Goal: Task Accomplishment & Management: Complete application form

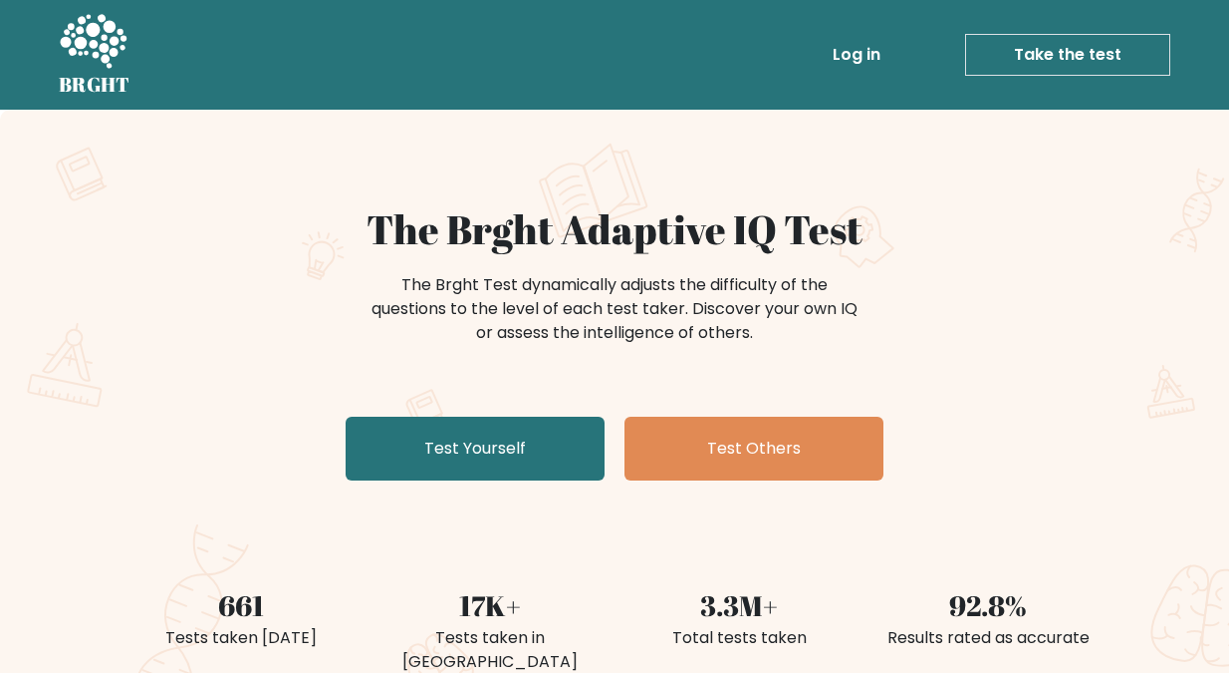
click at [1054, 43] on link "Take the test" at bounding box center [1067, 55] width 205 height 42
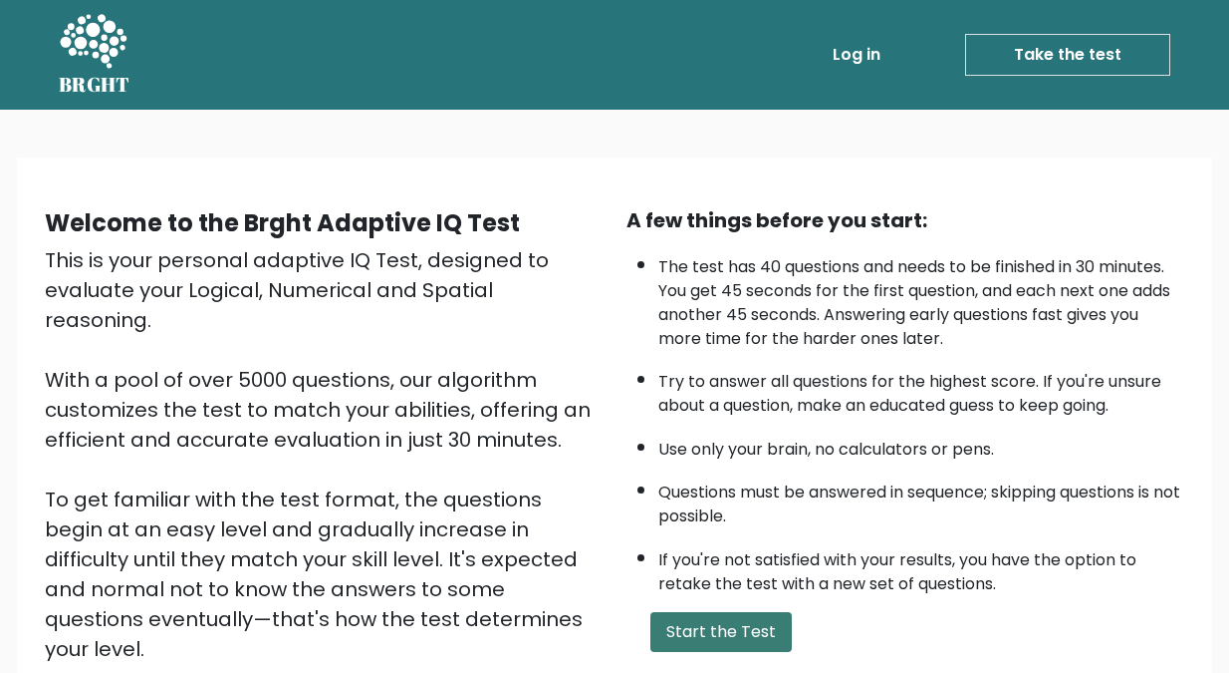
click at [710, 628] on button "Start the Test" at bounding box center [721, 632] width 141 height 40
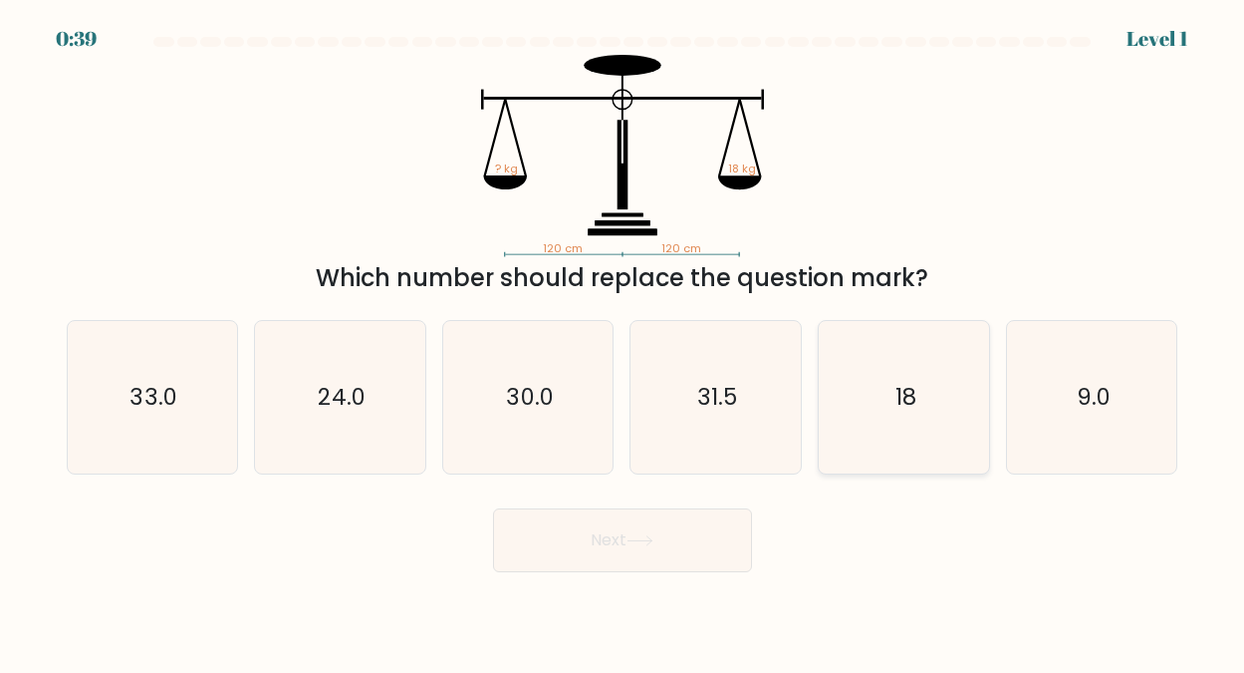
click at [918, 393] on icon "18" at bounding box center [904, 397] width 152 height 152
click at [624, 342] on input "e. 18" at bounding box center [623, 339] width 1 height 5
radio input "true"
click at [602, 537] on button "Next" at bounding box center [622, 540] width 259 height 64
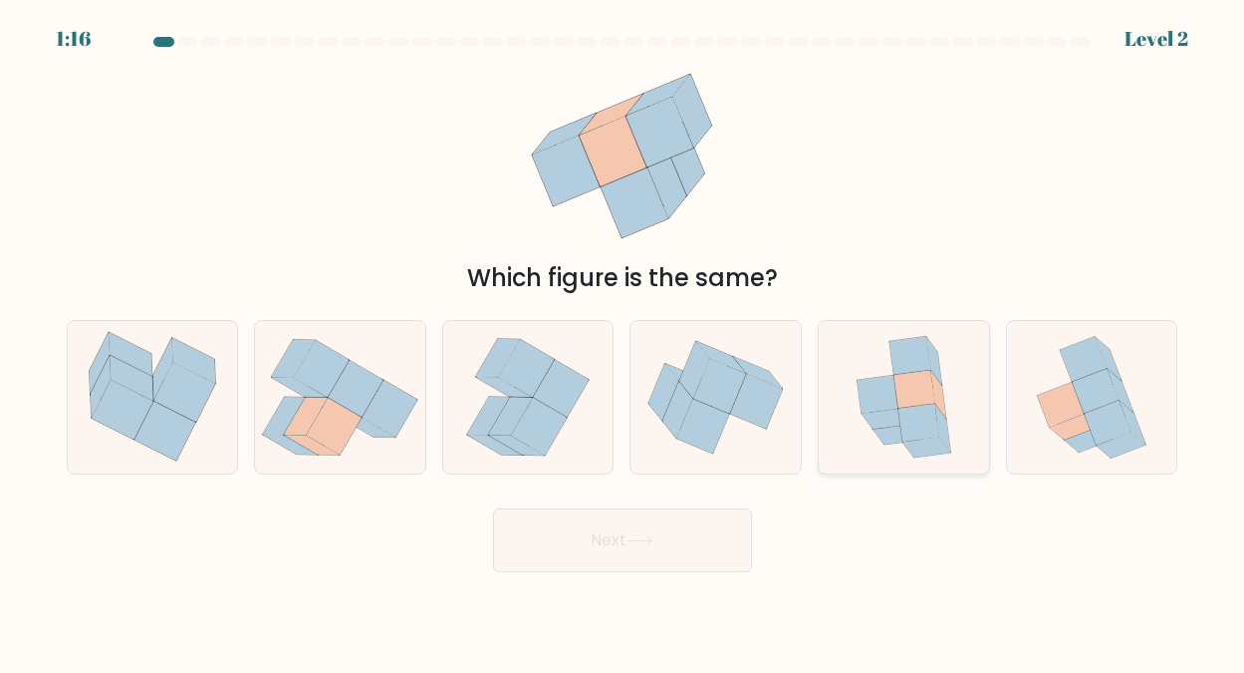
click at [896, 399] on icon at bounding box center [877, 394] width 41 height 38
click at [624, 342] on input "e." at bounding box center [623, 339] width 1 height 5
radio input "true"
click at [604, 532] on button "Next" at bounding box center [622, 540] width 259 height 64
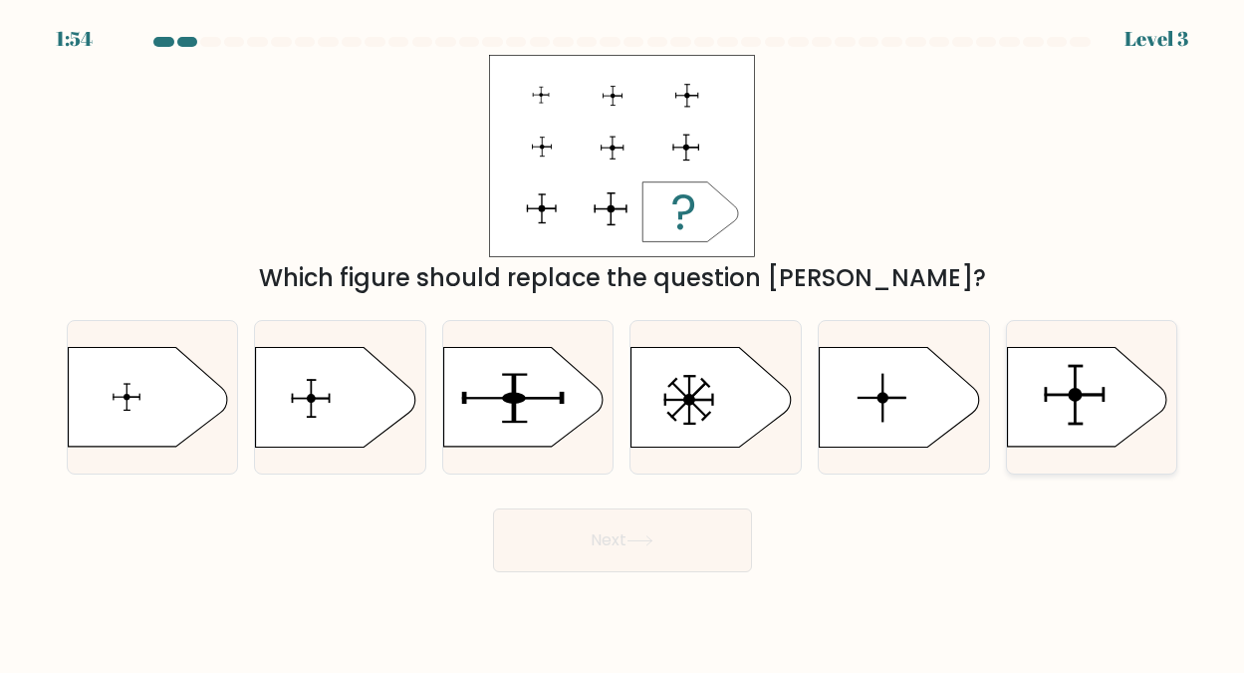
click at [1072, 397] on circle at bounding box center [1075, 395] width 14 height 14
click at [624, 342] on input "f." at bounding box center [623, 339] width 1 height 5
radio input "true"
click at [602, 539] on button "Next" at bounding box center [622, 540] width 259 height 64
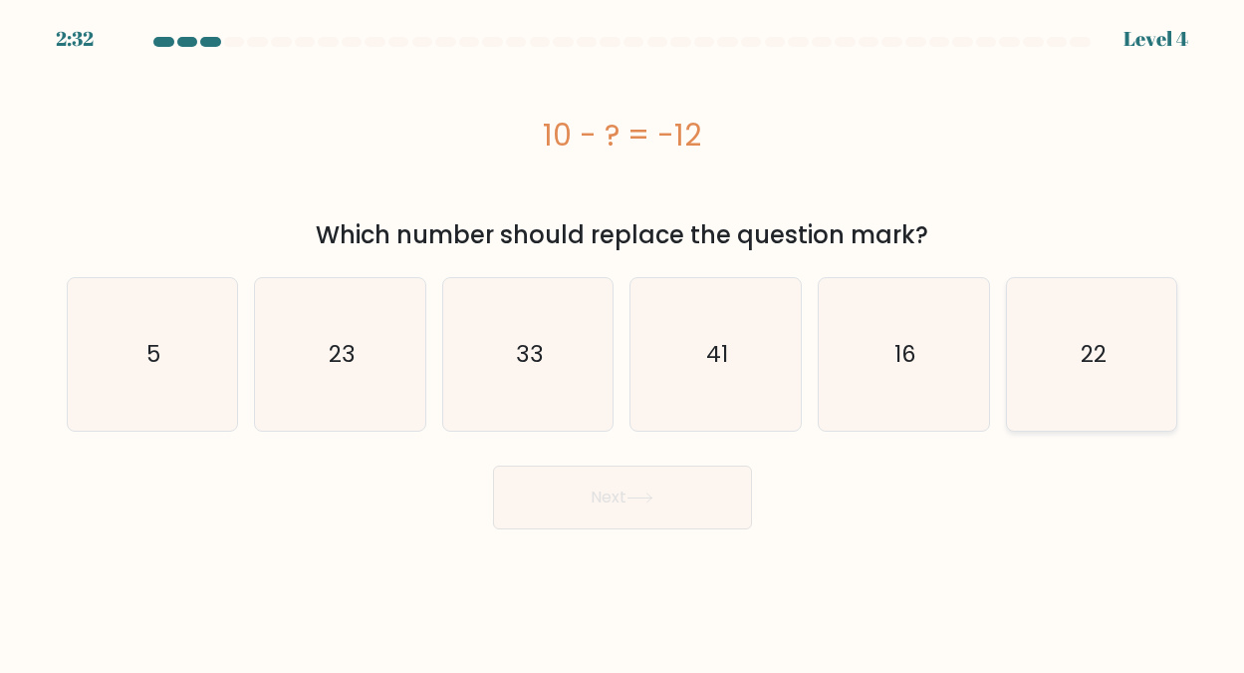
click at [1093, 353] on text "22" at bounding box center [1094, 354] width 26 height 32
click at [624, 342] on input "f. 22" at bounding box center [623, 339] width 1 height 5
radio input "true"
click at [621, 496] on button "Next" at bounding box center [622, 497] width 259 height 64
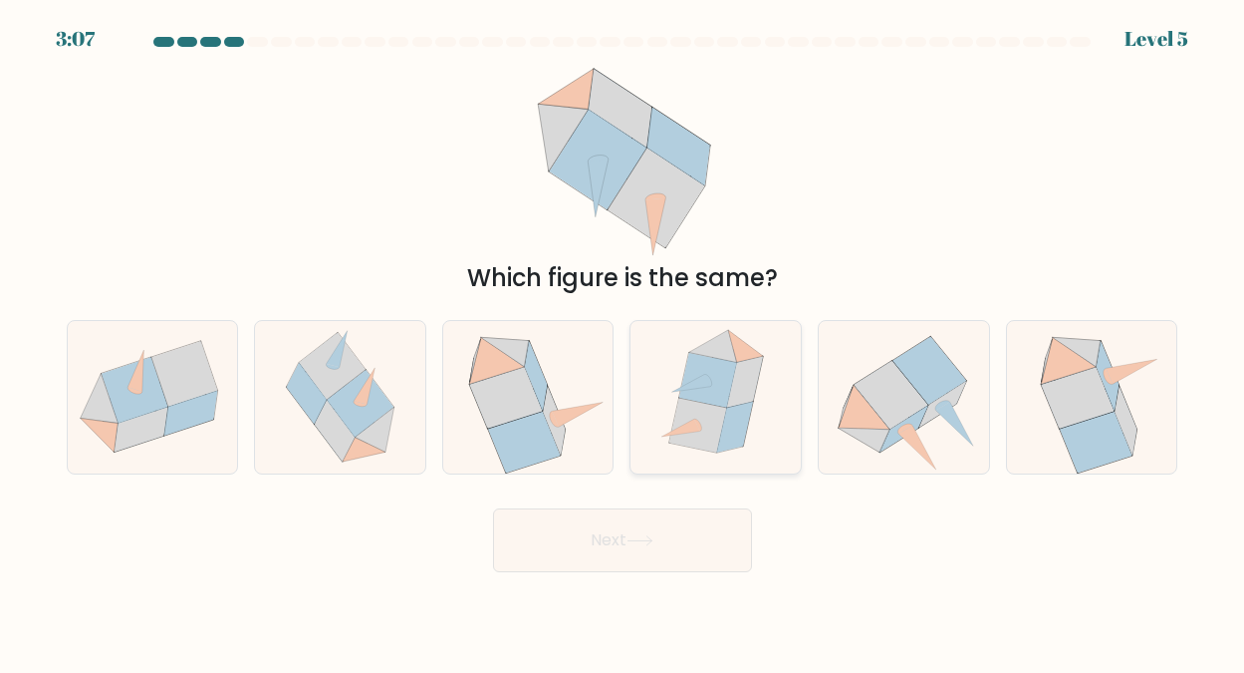
click at [710, 404] on icon at bounding box center [698, 425] width 57 height 55
click at [624, 342] on input "d." at bounding box center [623, 339] width 1 height 5
radio input "true"
click at [621, 532] on button "Next" at bounding box center [622, 540] width 259 height 64
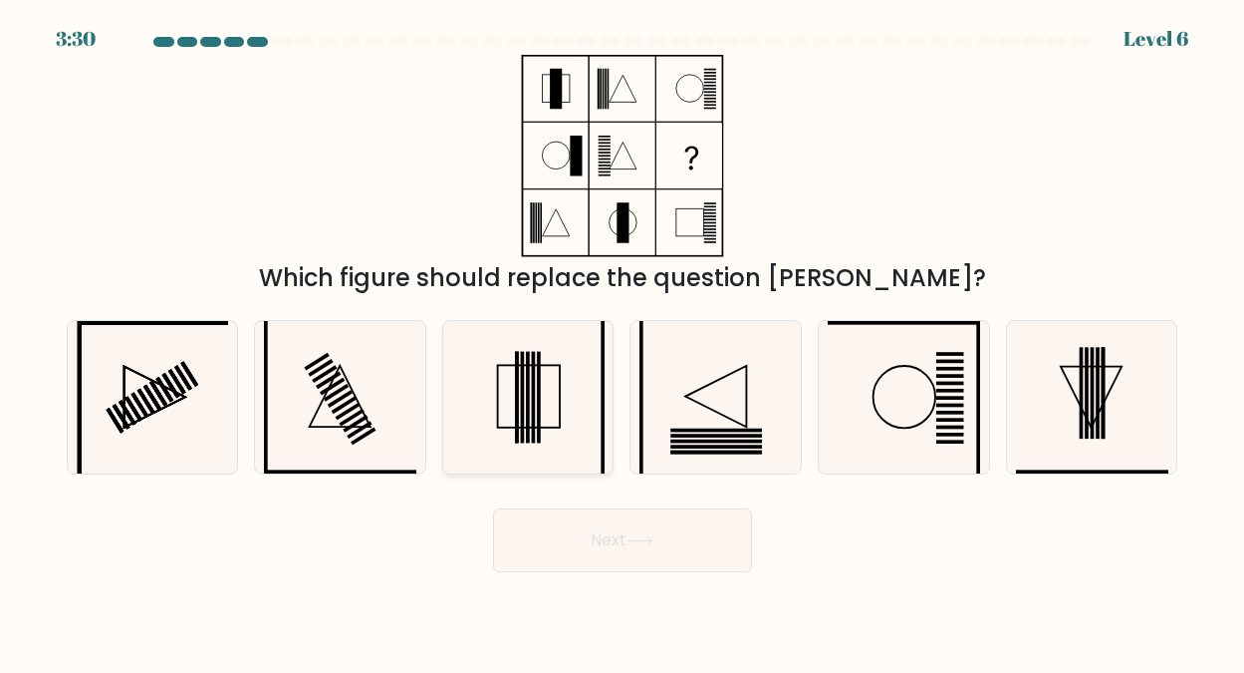
click at [528, 404] on rect at bounding box center [528, 397] width 4 height 92
click at [623, 342] on input "c." at bounding box center [623, 339] width 1 height 5
radio input "true"
click at [622, 536] on button "Next" at bounding box center [622, 540] width 259 height 64
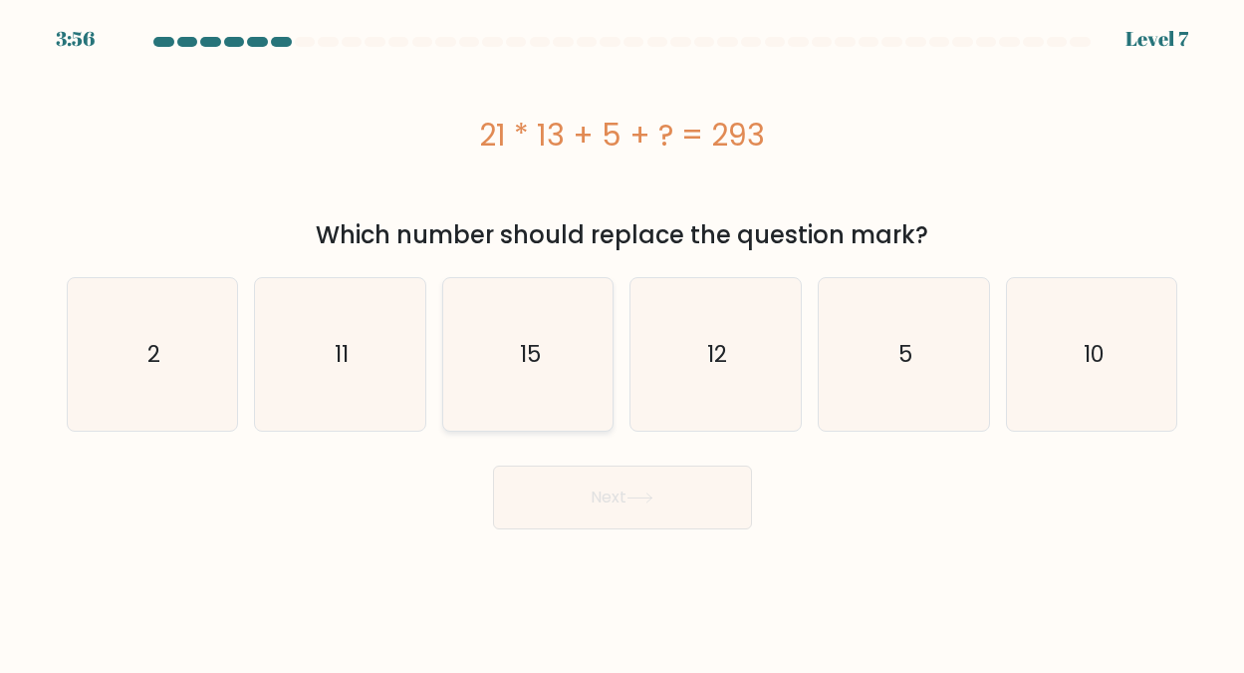
click at [529, 348] on text "15" at bounding box center [529, 354] width 21 height 32
click at [623, 342] on input "c. 15" at bounding box center [623, 339] width 1 height 5
radio input "true"
click at [613, 490] on button "Next" at bounding box center [622, 497] width 259 height 64
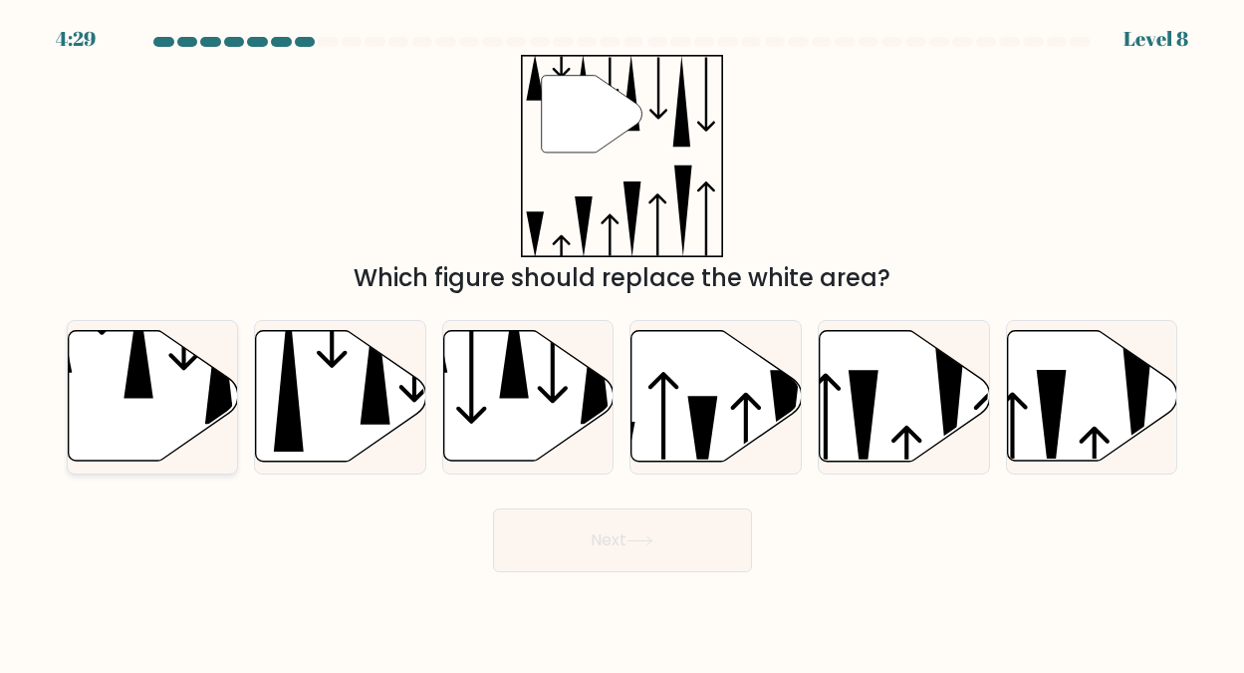
click at [178, 380] on icon at bounding box center [153, 396] width 170 height 131
click at [623, 342] on input "a." at bounding box center [623, 339] width 1 height 5
radio input "true"
click at [611, 534] on button "Next" at bounding box center [622, 540] width 259 height 64
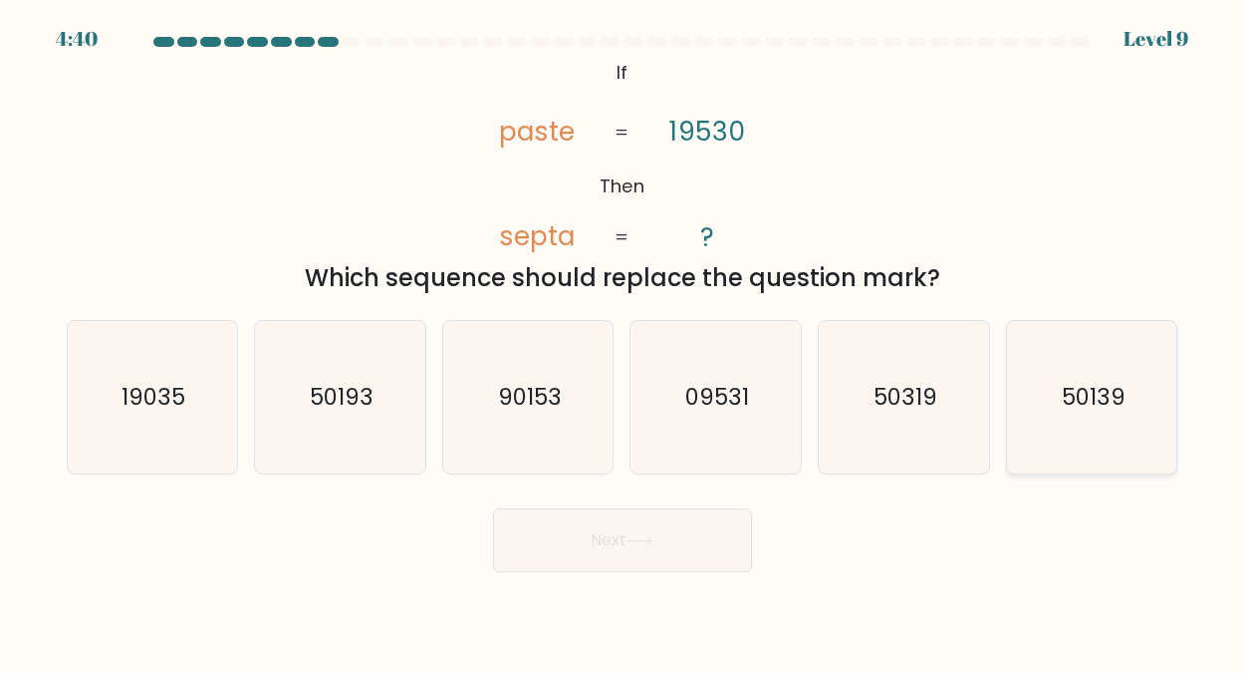
click at [1074, 388] on text "50139" at bounding box center [1094, 397] width 64 height 32
click at [624, 342] on input "f. 50139" at bounding box center [623, 339] width 1 height 5
radio input "true"
click at [641, 533] on button "Next" at bounding box center [622, 540] width 259 height 64
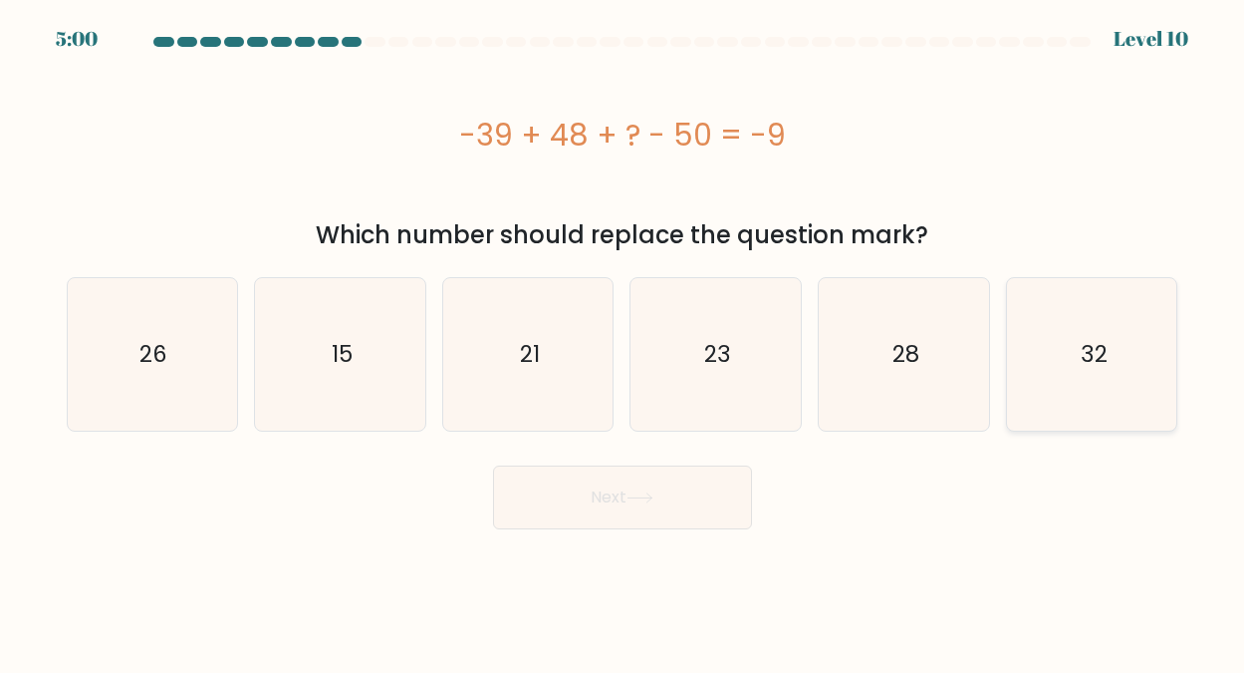
click at [1096, 342] on text "32" at bounding box center [1093, 354] width 27 height 32
click at [624, 342] on input "f. 32" at bounding box center [623, 339] width 1 height 5
radio input "true"
click at [606, 491] on button "Next" at bounding box center [622, 497] width 259 height 64
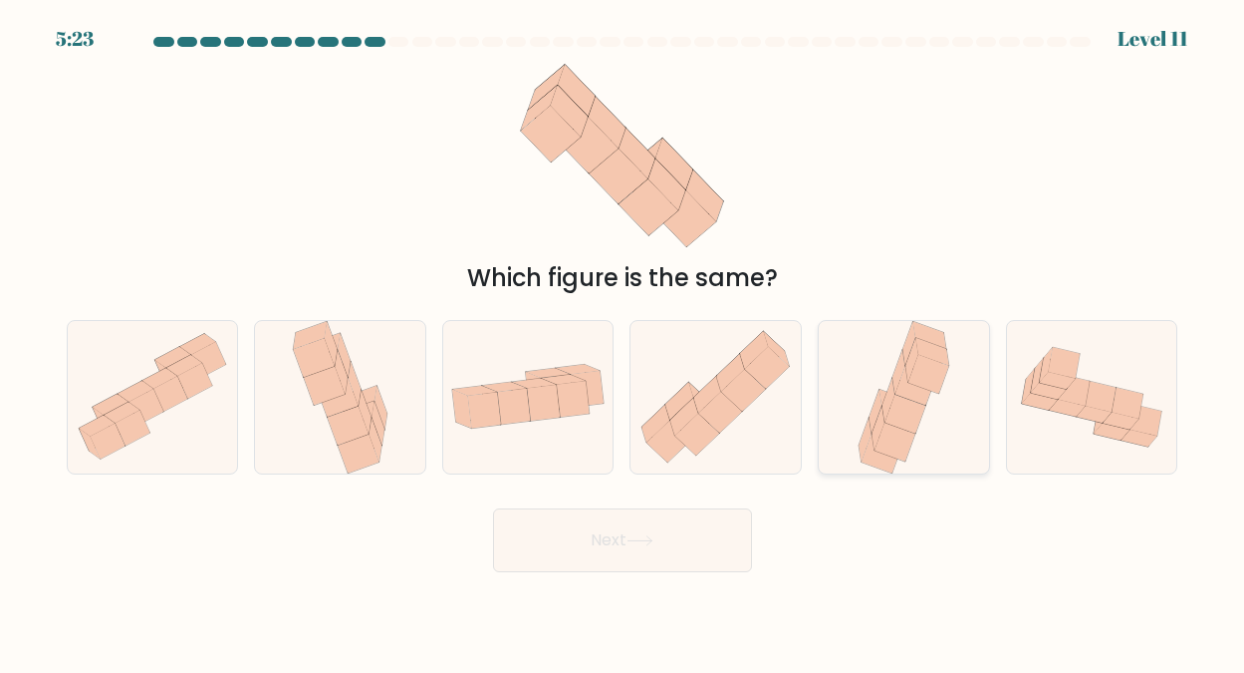
click at [900, 395] on icon at bounding box center [916, 385] width 41 height 39
click at [624, 342] on input "e." at bounding box center [623, 339] width 1 height 5
radio input "true"
click at [619, 532] on button "Next" at bounding box center [622, 540] width 259 height 64
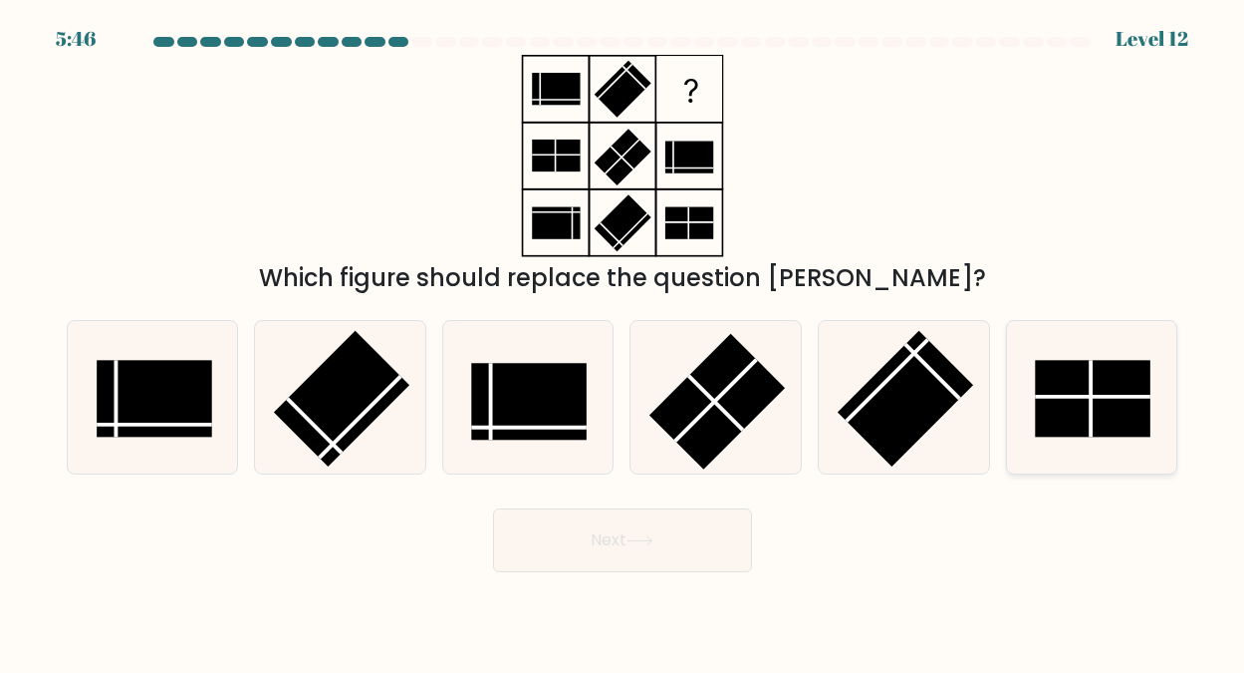
click at [1057, 387] on rect at bounding box center [1092, 398] width 115 height 77
click at [624, 342] on input "f." at bounding box center [623, 339] width 1 height 5
radio input "true"
click at [613, 532] on button "Next" at bounding box center [622, 540] width 259 height 64
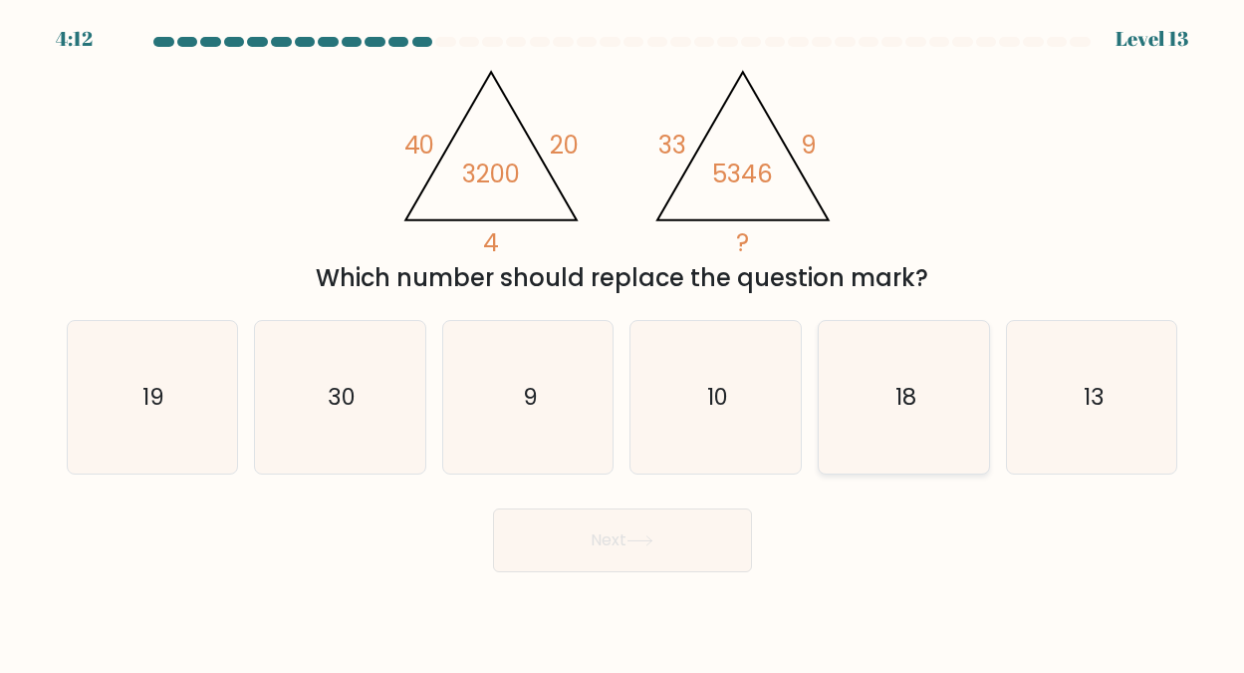
click at [898, 395] on text "18" at bounding box center [905, 397] width 21 height 32
click at [624, 342] on input "e. 18" at bounding box center [623, 339] width 1 height 5
radio input "true"
click at [609, 540] on button "Next" at bounding box center [622, 540] width 259 height 64
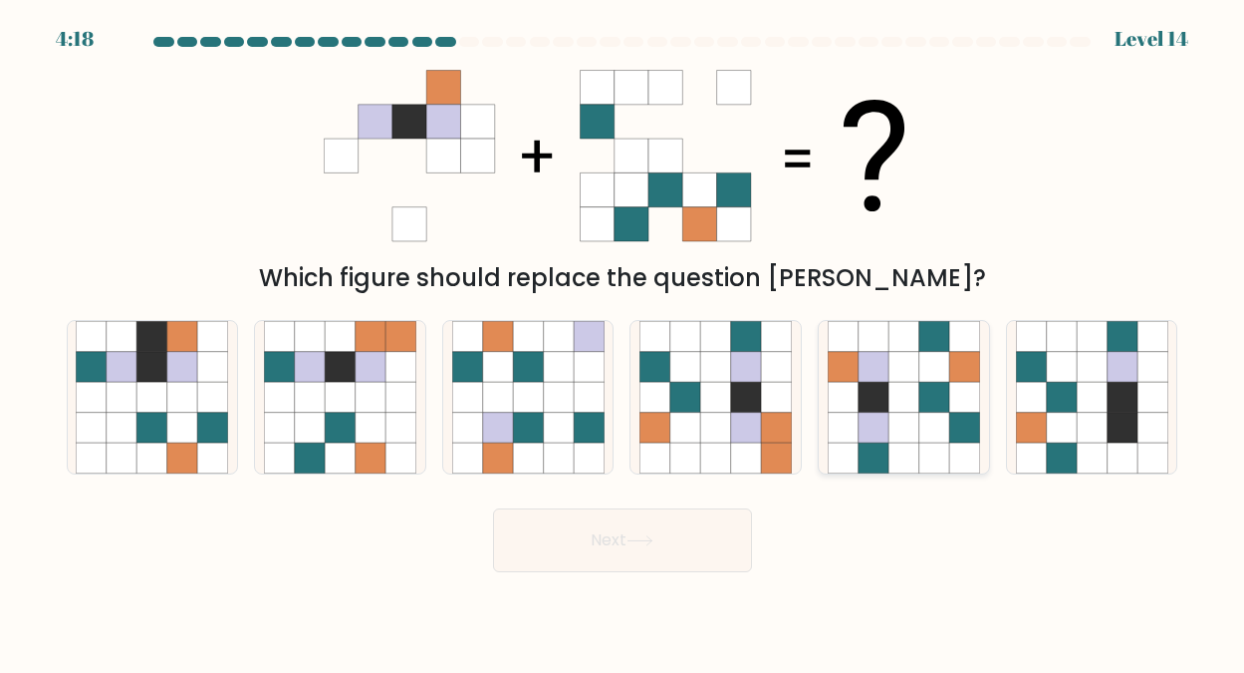
click at [907, 387] on icon at bounding box center [904, 397] width 30 height 30
click at [624, 342] on input "e." at bounding box center [623, 339] width 1 height 5
radio input "true"
click at [606, 533] on button "Next" at bounding box center [622, 540] width 259 height 64
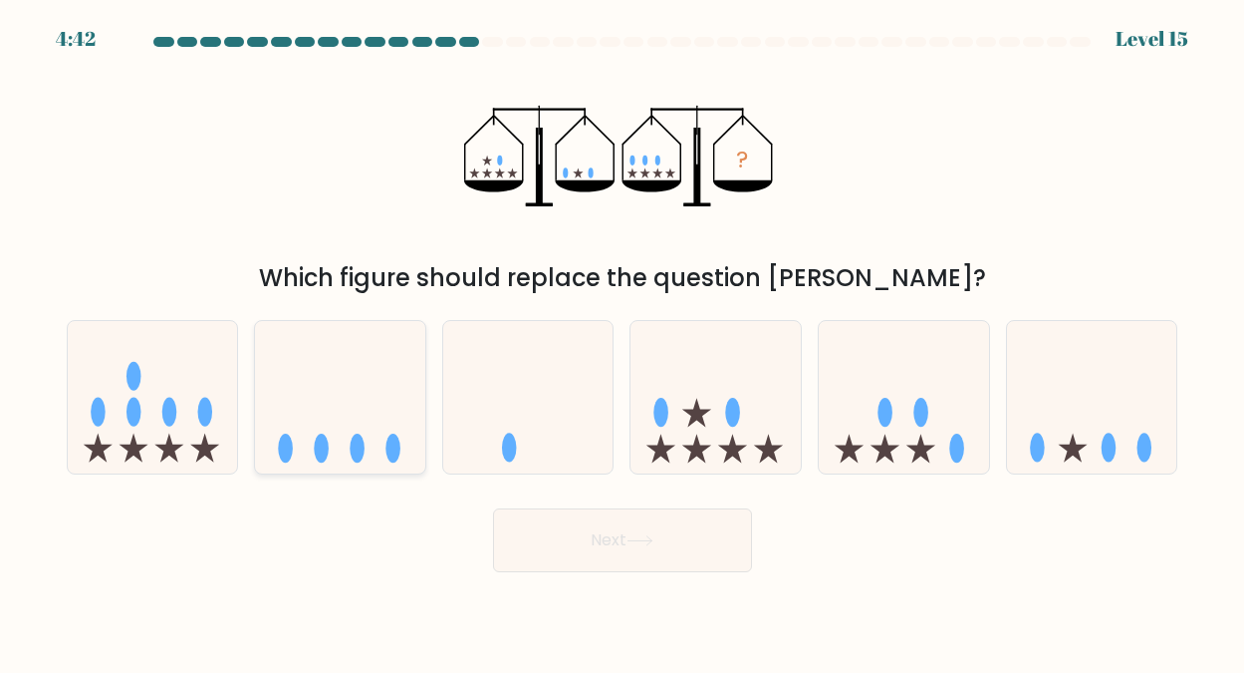
click at [360, 419] on icon at bounding box center [340, 396] width 170 height 140
click at [623, 342] on input "b." at bounding box center [623, 339] width 1 height 5
radio input "true"
click at [601, 537] on button "Next" at bounding box center [622, 540] width 259 height 64
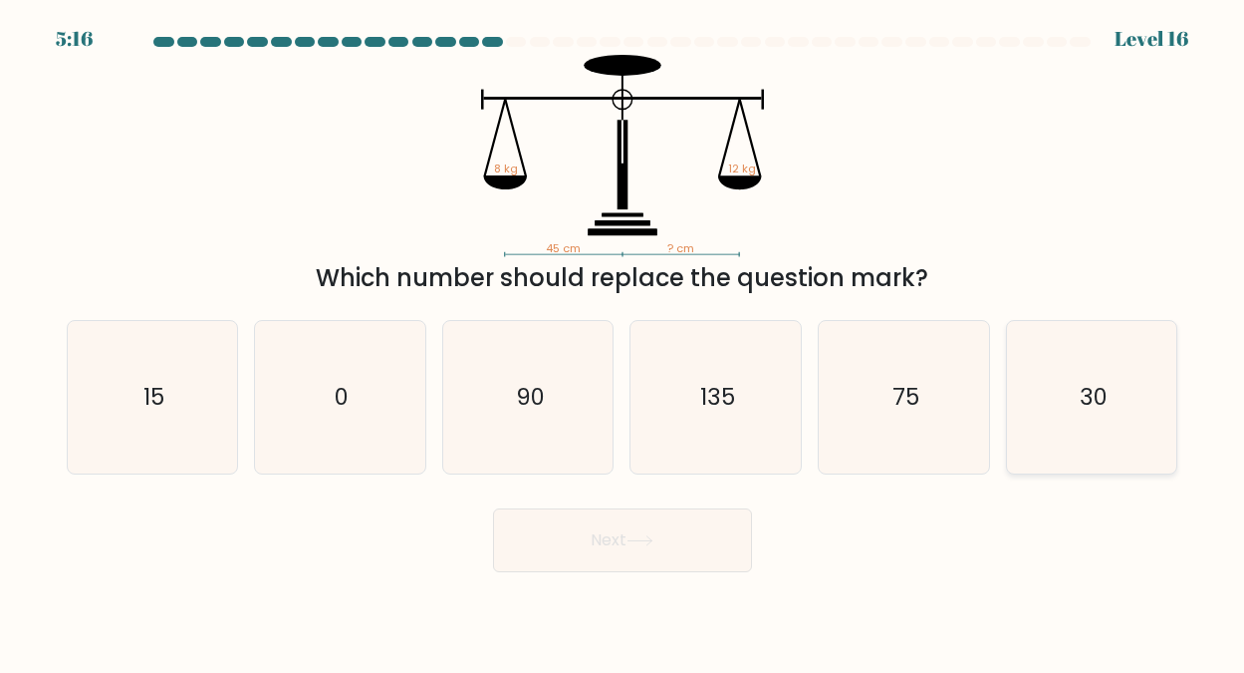
click at [1083, 385] on text "30" at bounding box center [1094, 397] width 28 height 32
click at [624, 342] on input "f. 30" at bounding box center [623, 339] width 1 height 5
radio input "true"
click at [597, 536] on button "Next" at bounding box center [622, 540] width 259 height 64
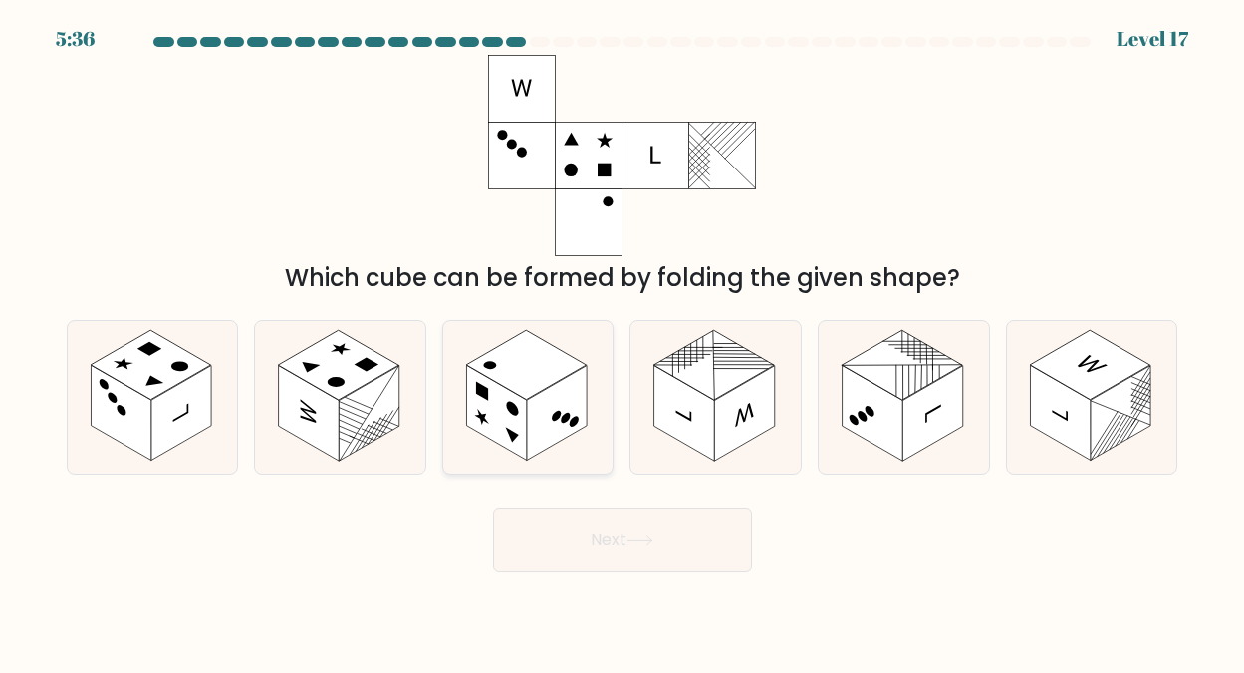
click at [537, 389] on rect at bounding box center [526, 365] width 121 height 70
click at [623, 342] on input "c." at bounding box center [623, 339] width 1 height 5
radio input "true"
click at [607, 527] on button "Next" at bounding box center [622, 540] width 259 height 64
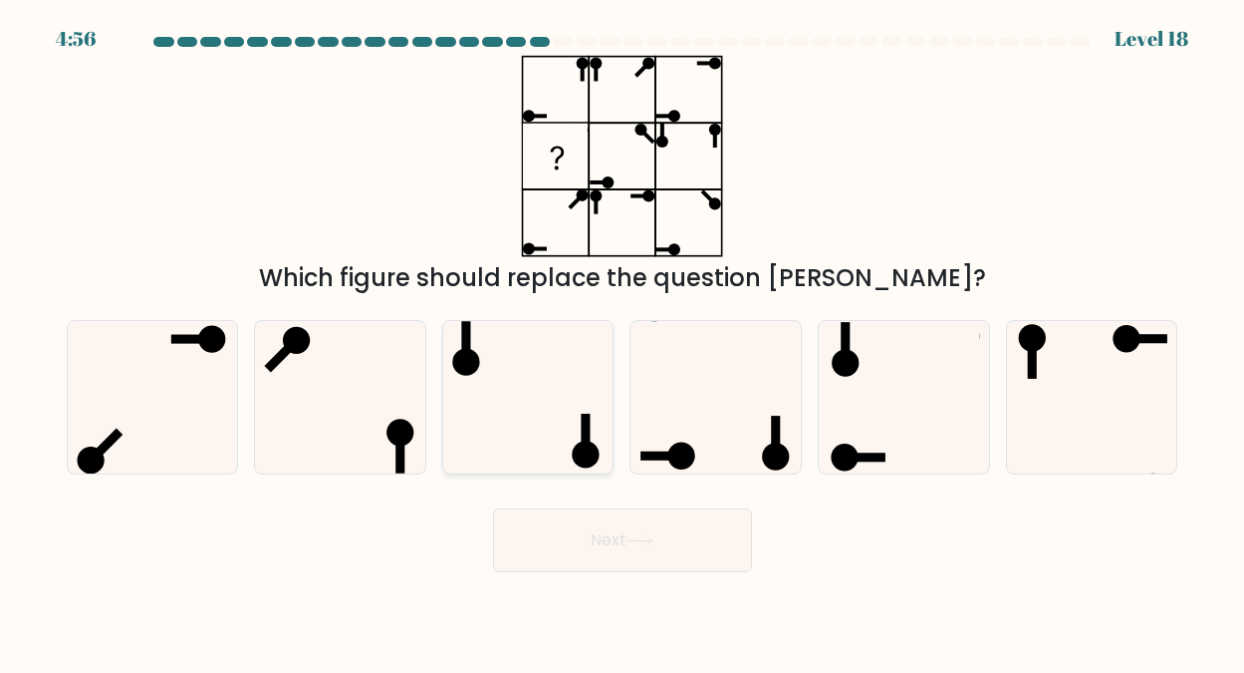
click at [531, 390] on icon at bounding box center [528, 397] width 152 height 152
click at [623, 342] on input "c." at bounding box center [623, 339] width 1 height 5
radio input "true"
click at [617, 533] on button "Next" at bounding box center [622, 540] width 259 height 64
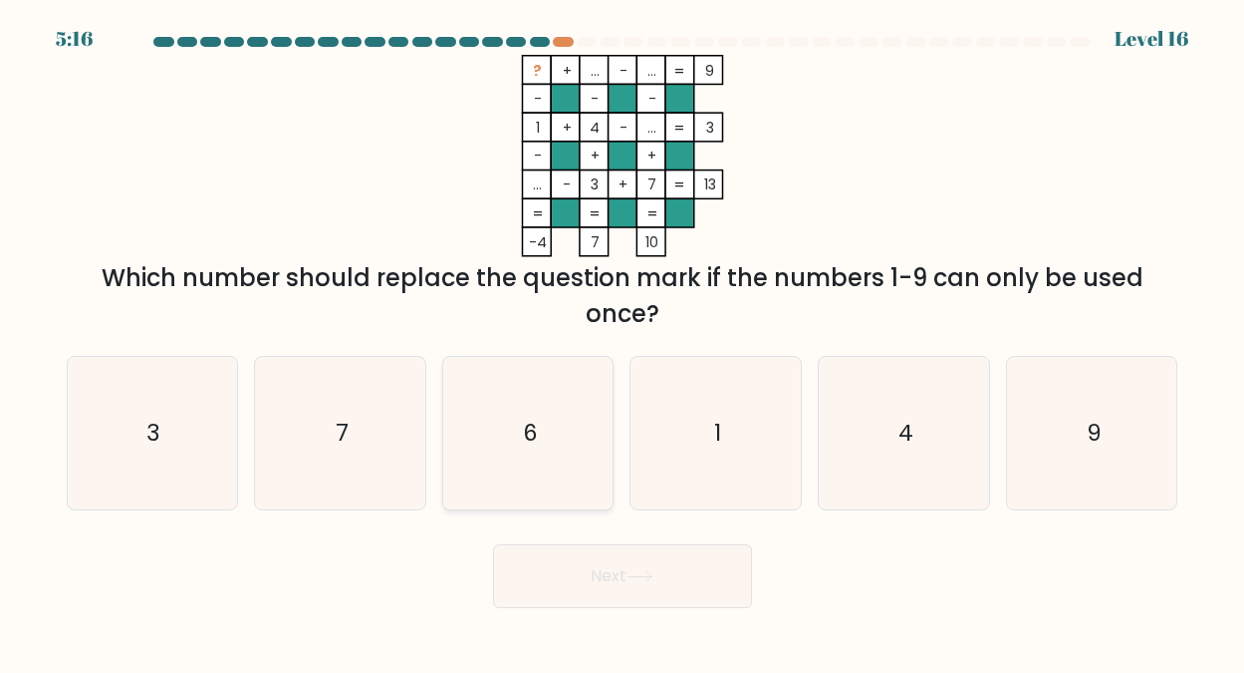
click at [532, 431] on text "6" at bounding box center [529, 432] width 15 height 32
click at [623, 342] on input "c. 6" at bounding box center [623, 339] width 1 height 5
radio input "true"
click at [612, 575] on button "Next" at bounding box center [622, 576] width 259 height 64
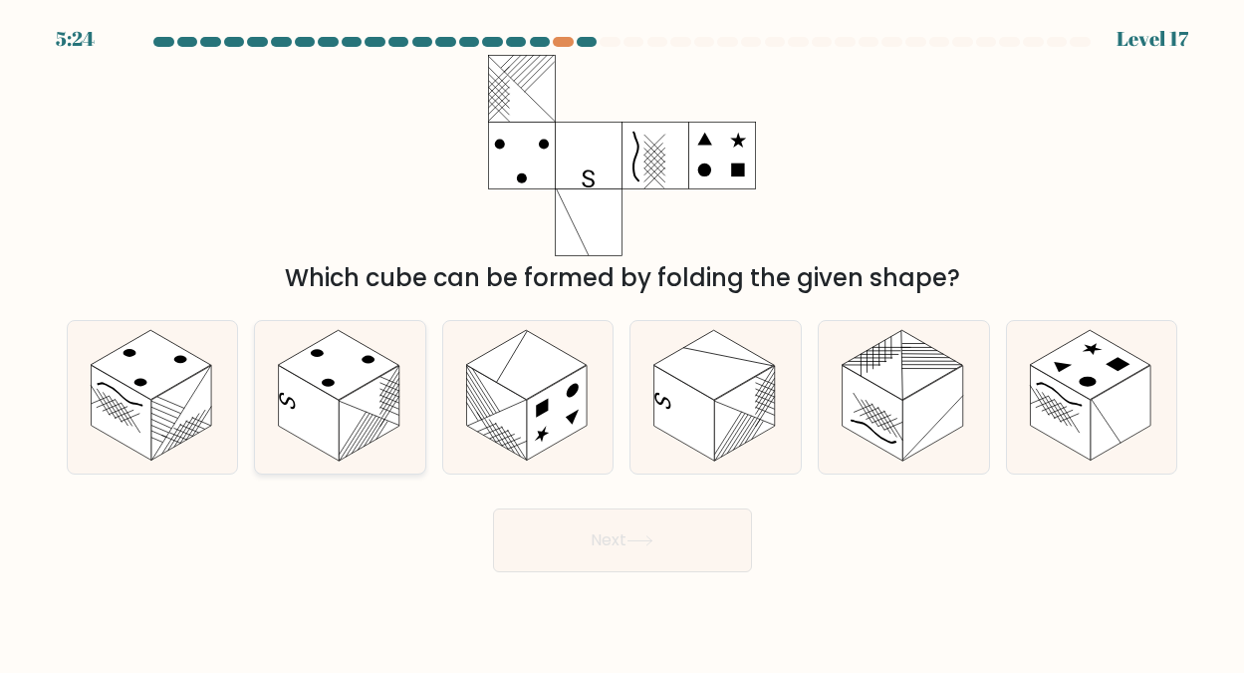
click at [339, 378] on rect at bounding box center [338, 365] width 121 height 70
click at [623, 342] on input "b." at bounding box center [623, 339] width 1 height 5
radio input "true"
click at [601, 532] on button "Next" at bounding box center [622, 540] width 259 height 64
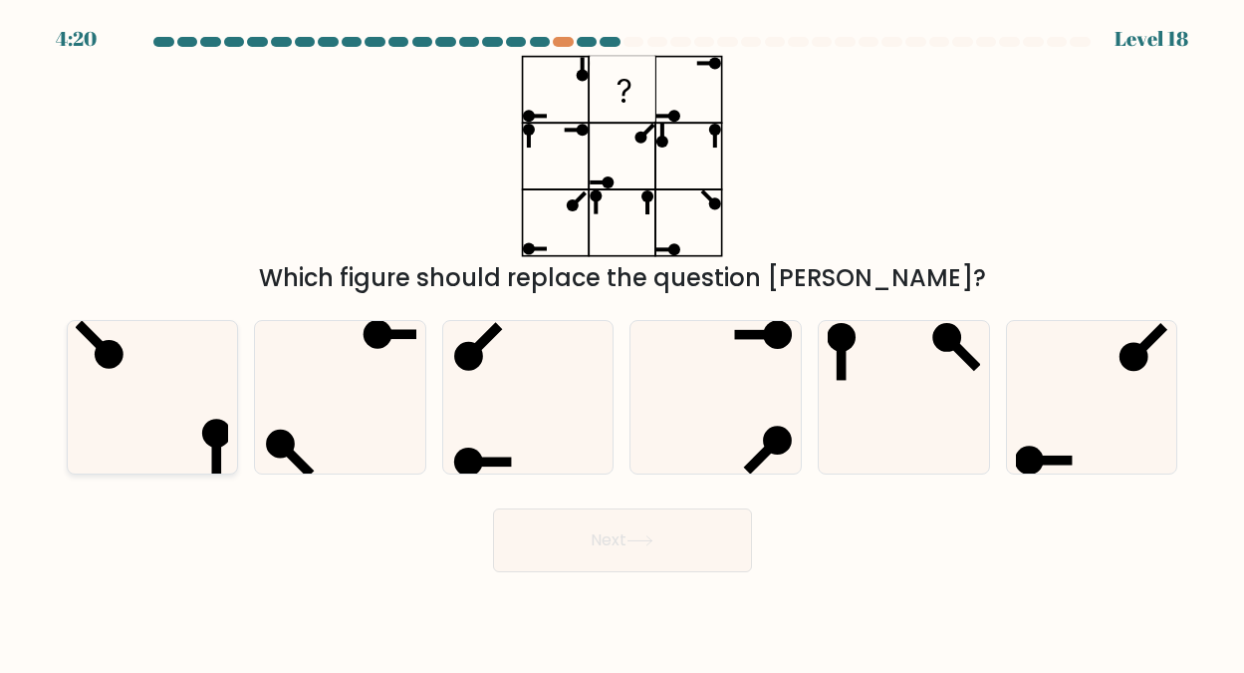
click at [150, 361] on icon at bounding box center [152, 397] width 152 height 152
click at [623, 342] on input "a." at bounding box center [623, 339] width 1 height 5
radio input "true"
click at [598, 539] on button "Next" at bounding box center [622, 540] width 259 height 64
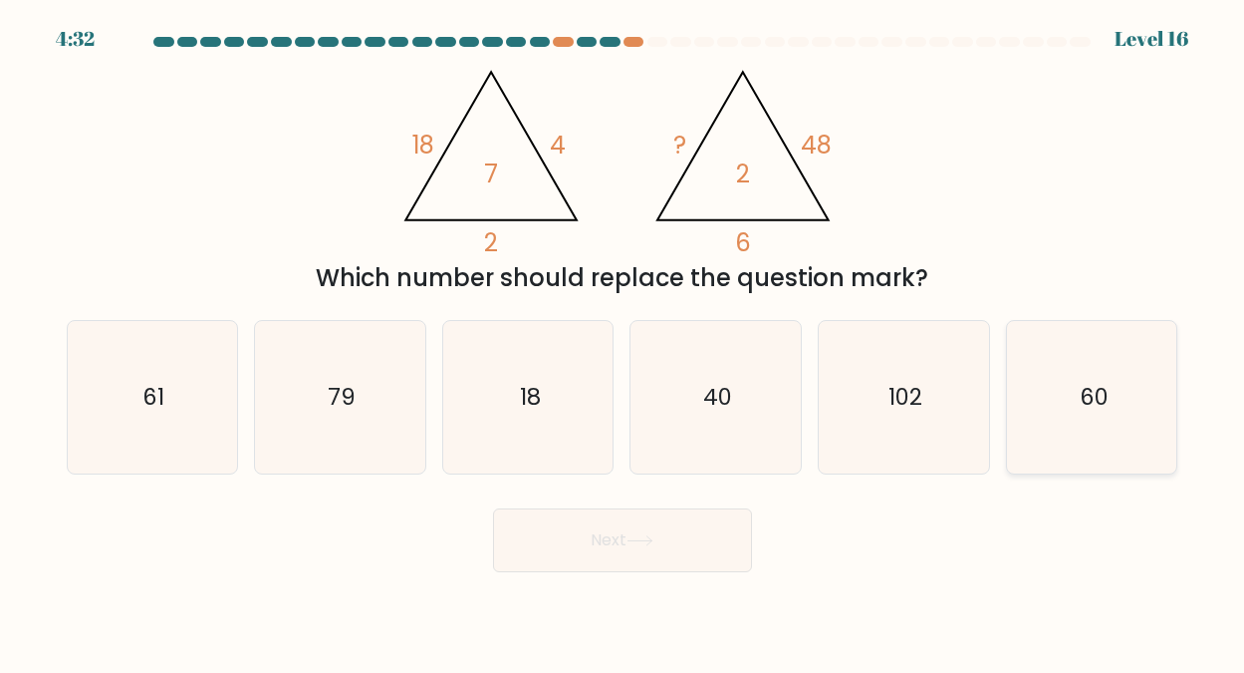
click at [1095, 394] on text "60" at bounding box center [1093, 397] width 29 height 32
click at [624, 342] on input "f. 60" at bounding box center [623, 339] width 1 height 5
radio input "true"
click at [640, 533] on button "Next" at bounding box center [622, 540] width 259 height 64
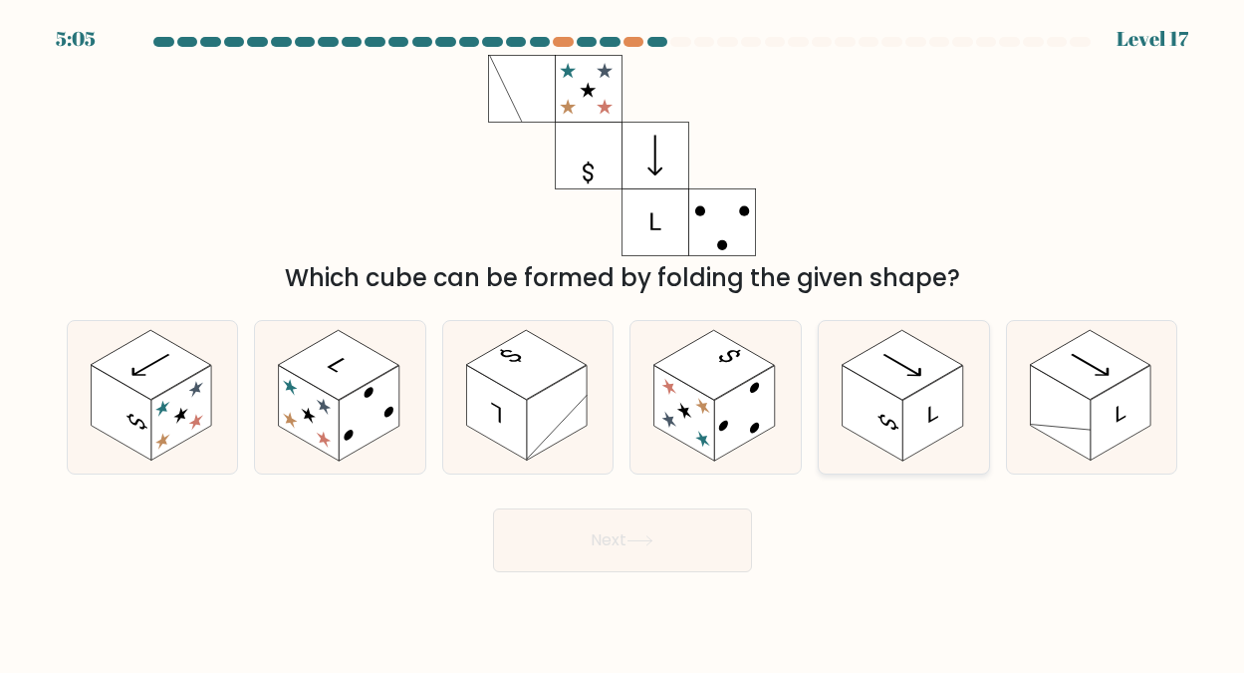
click at [923, 381] on rect at bounding box center [902, 365] width 121 height 70
click at [624, 342] on input "e." at bounding box center [623, 339] width 1 height 5
radio input "true"
click at [605, 531] on button "Next" at bounding box center [622, 540] width 259 height 64
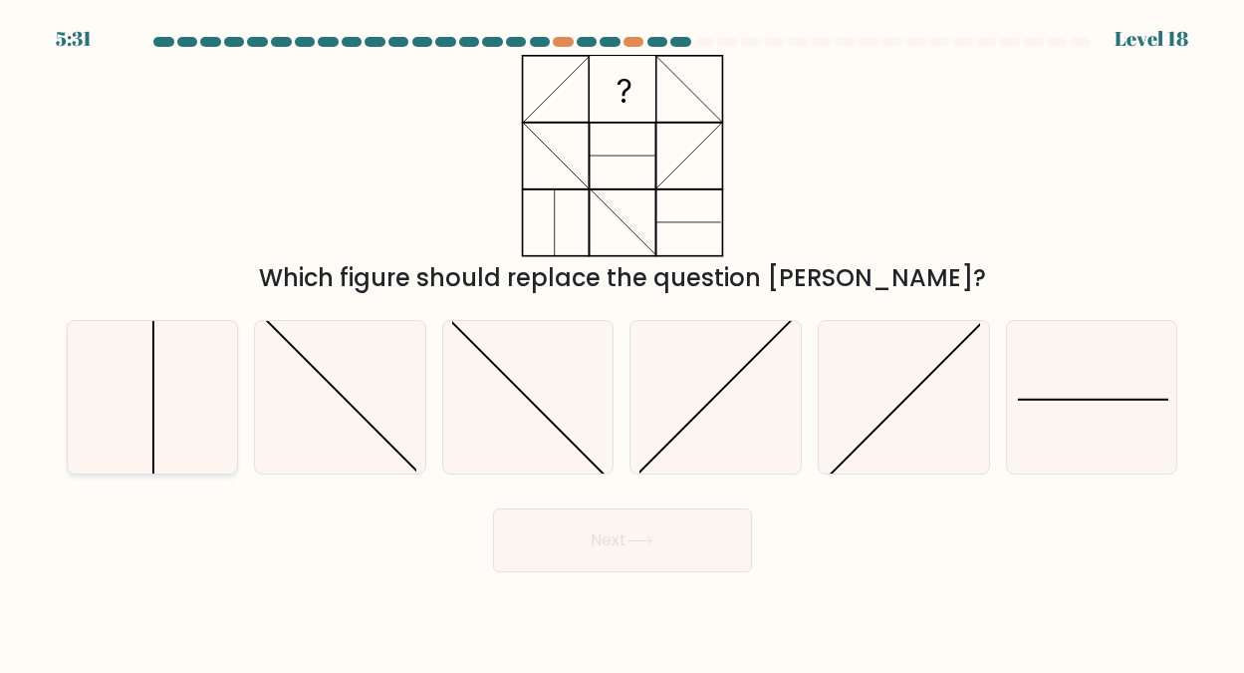
click at [178, 396] on icon at bounding box center [152, 397] width 152 height 152
click at [623, 342] on input "a." at bounding box center [623, 339] width 1 height 5
radio input "true"
click at [587, 534] on button "Next" at bounding box center [622, 540] width 259 height 64
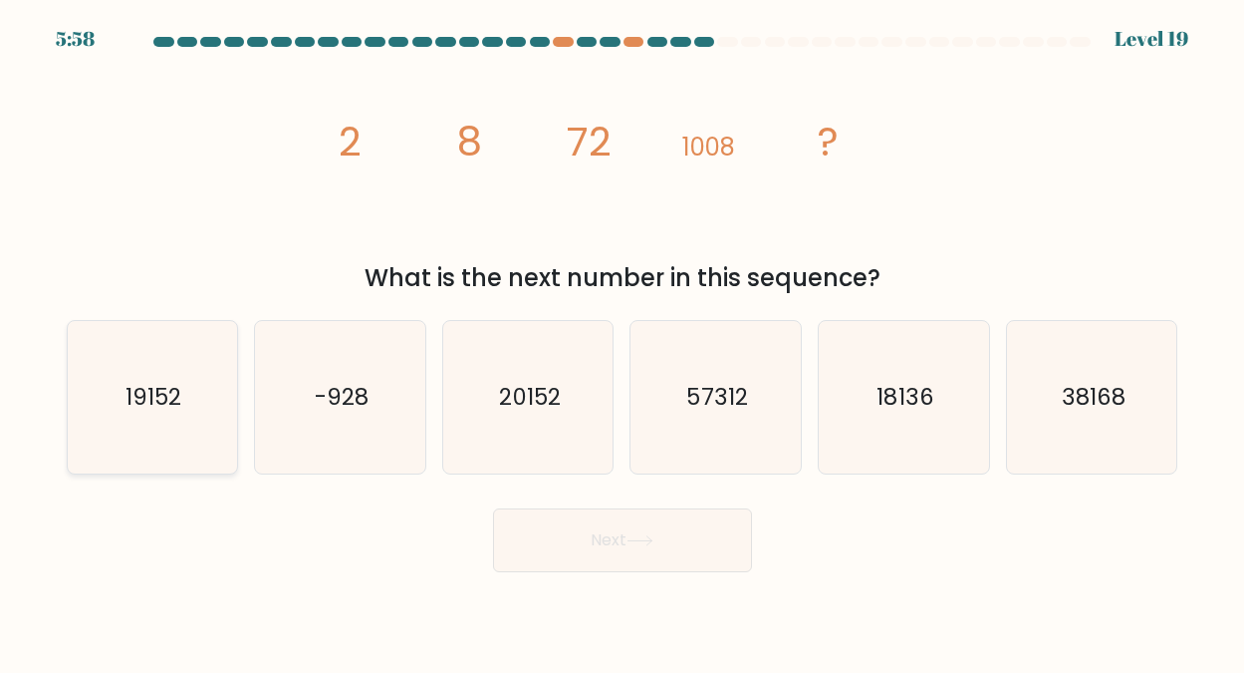
click at [165, 395] on text "19152" at bounding box center [154, 397] width 56 height 32
click at [623, 342] on input "a. 19152" at bounding box center [623, 339] width 1 height 5
radio input "true"
click at [615, 530] on button "Next" at bounding box center [622, 540] width 259 height 64
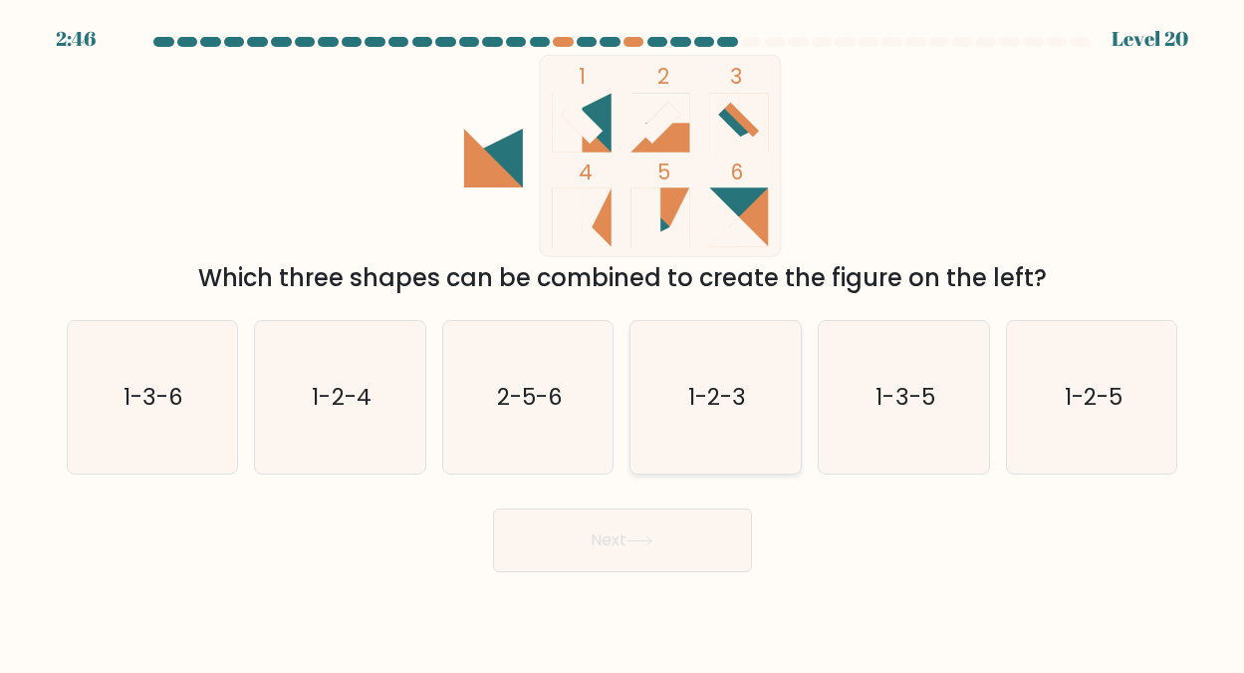
click at [715, 386] on text "1-2-3" at bounding box center [717, 397] width 58 height 32
click at [624, 342] on input "d. 1-2-3" at bounding box center [623, 339] width 1 height 5
radio input "true"
click at [640, 539] on icon at bounding box center [640, 540] width 27 height 11
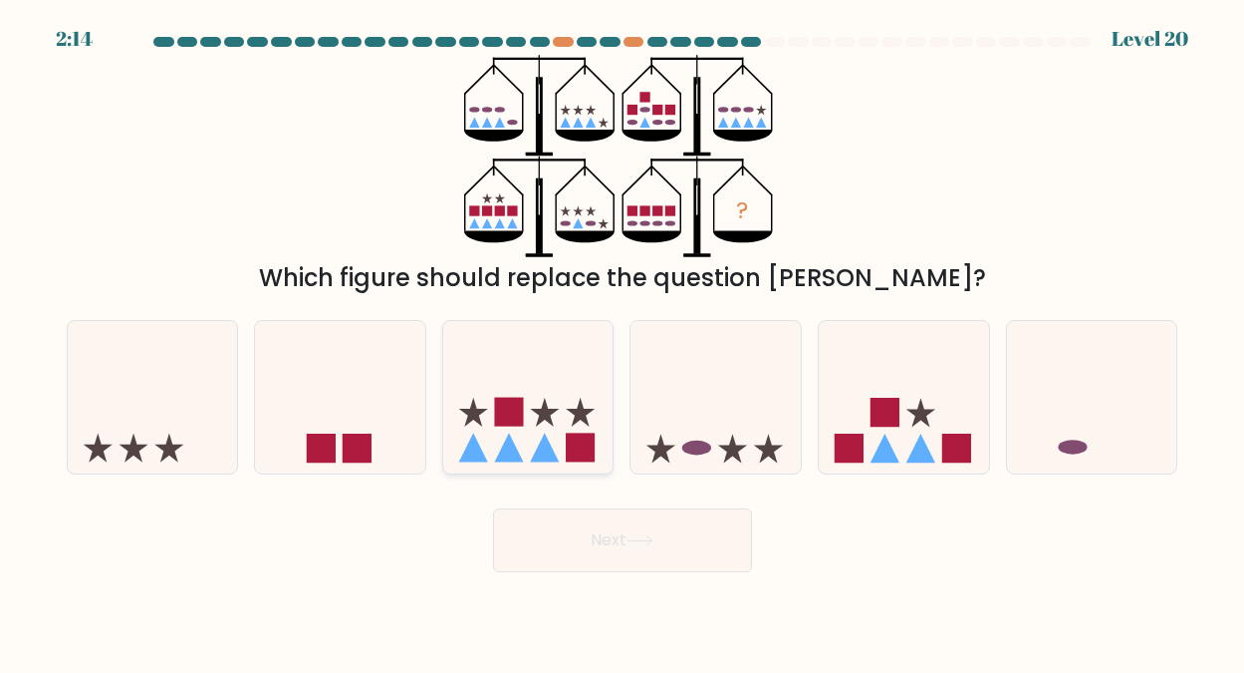
click at [529, 415] on icon at bounding box center [528, 396] width 170 height 140
click at [623, 342] on input "c." at bounding box center [623, 339] width 1 height 5
radio input "true"
click at [602, 538] on button "Next" at bounding box center [622, 540] width 259 height 64
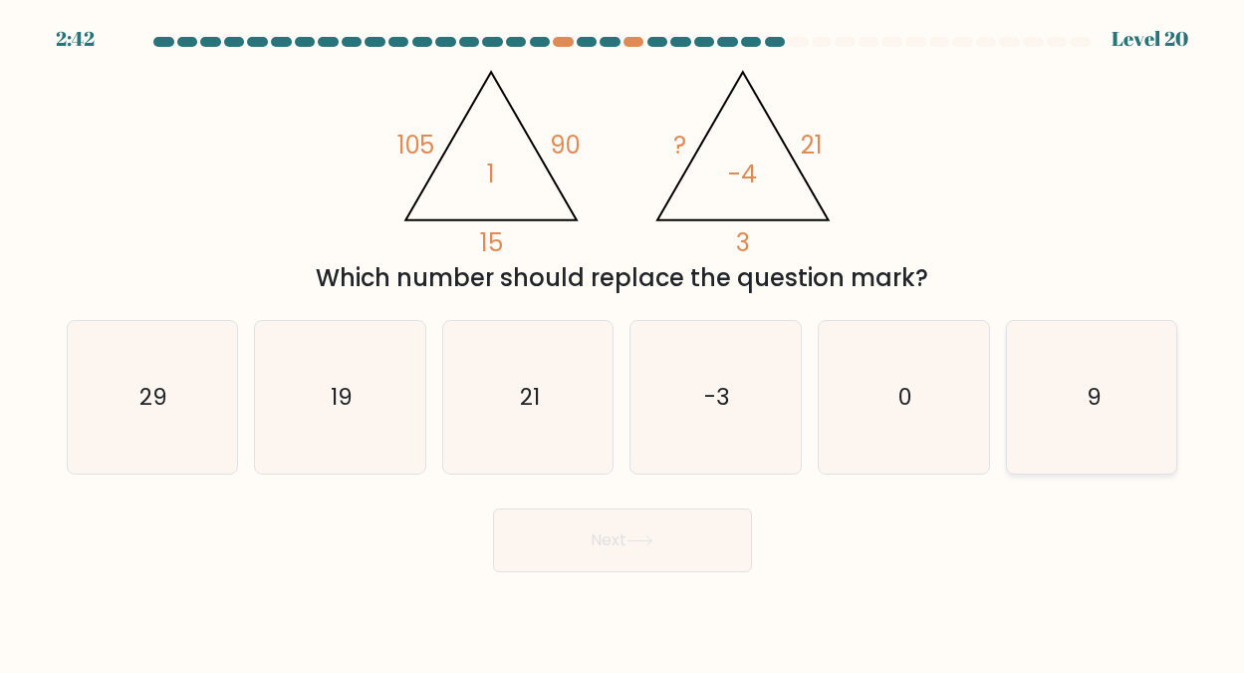
click at [1077, 396] on icon "9" at bounding box center [1092, 397] width 152 height 152
click at [624, 342] on input "f. 9" at bounding box center [623, 339] width 1 height 5
radio input "true"
click at [612, 535] on button "Next" at bounding box center [622, 540] width 259 height 64
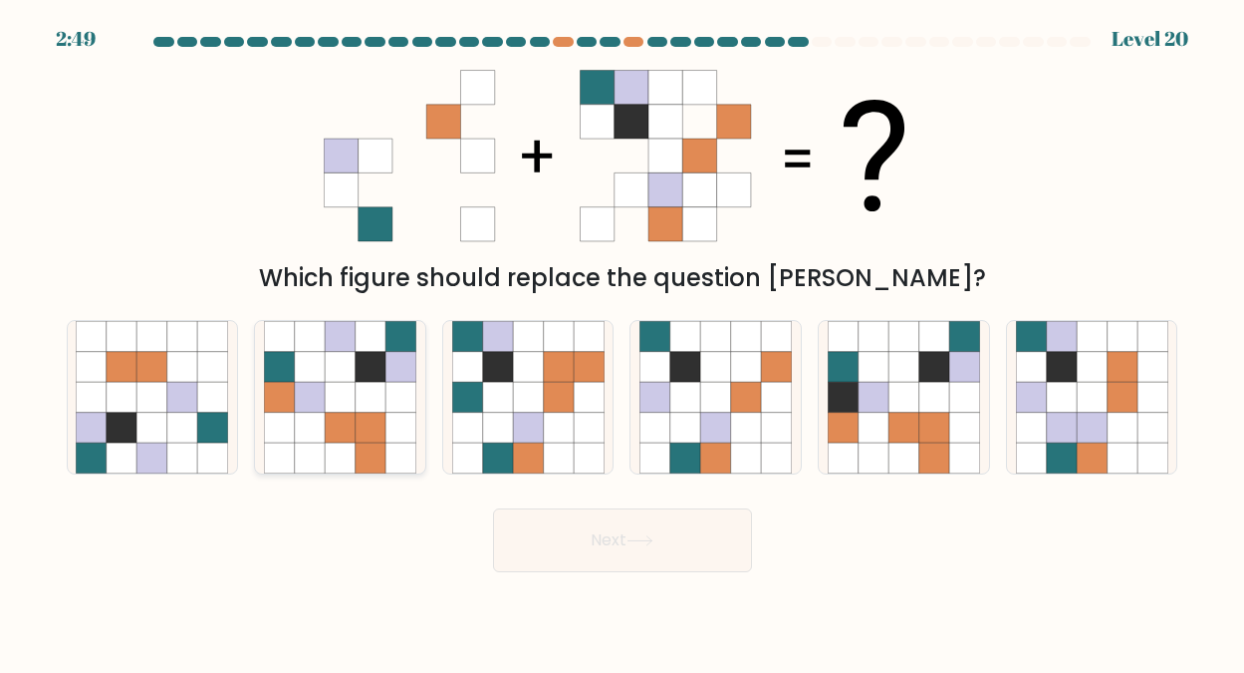
click at [364, 391] on icon at bounding box center [371, 397] width 30 height 30
click at [623, 342] on input "b." at bounding box center [623, 339] width 1 height 5
radio input "true"
click at [613, 532] on button "Next" at bounding box center [622, 540] width 259 height 64
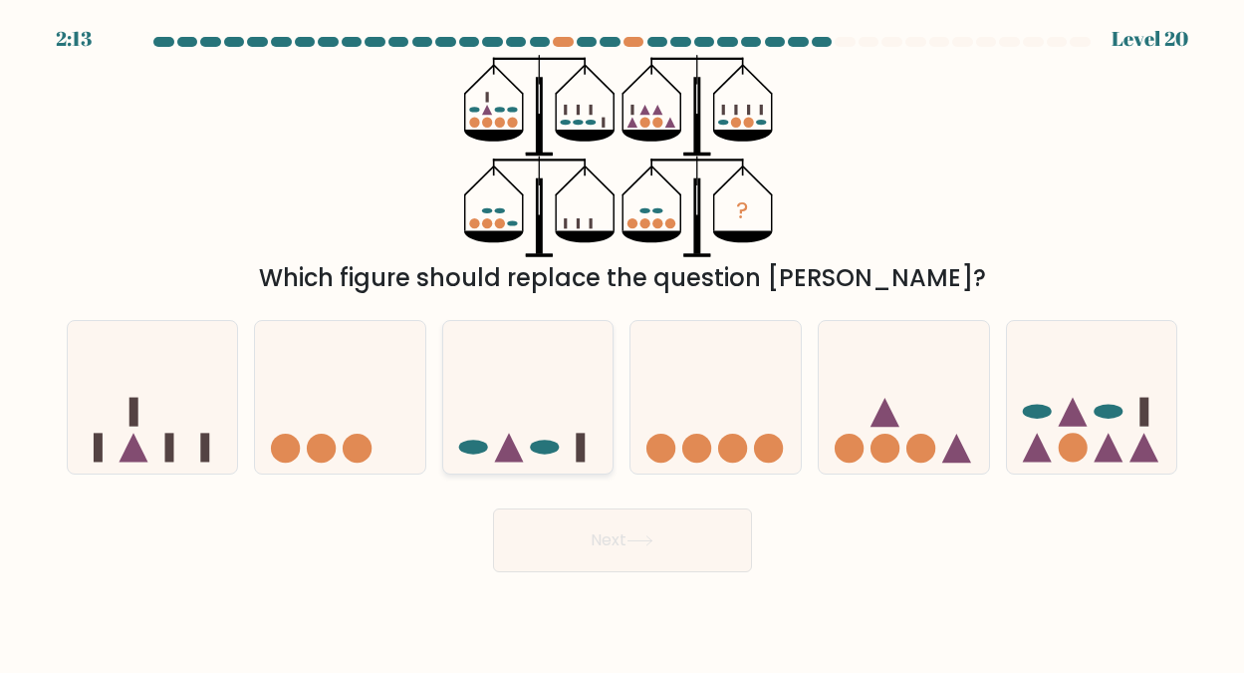
click at [519, 414] on icon at bounding box center [528, 396] width 170 height 140
click at [623, 342] on input "c." at bounding box center [623, 339] width 1 height 5
radio input "true"
click at [605, 534] on button "Next" at bounding box center [622, 540] width 259 height 64
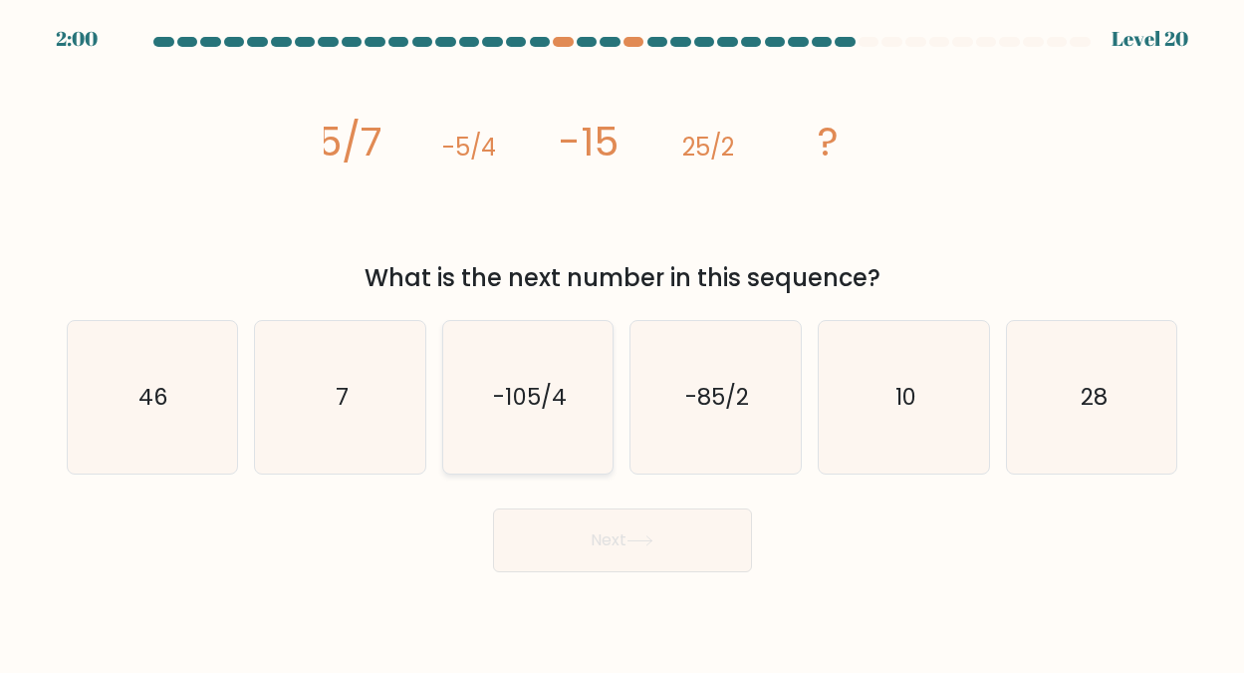
click at [547, 395] on text "-105/4" at bounding box center [529, 397] width 73 height 32
click at [623, 342] on input "c. -105/4" at bounding box center [623, 339] width 1 height 5
radio input "true"
click at [604, 533] on button "Next" at bounding box center [622, 540] width 259 height 64
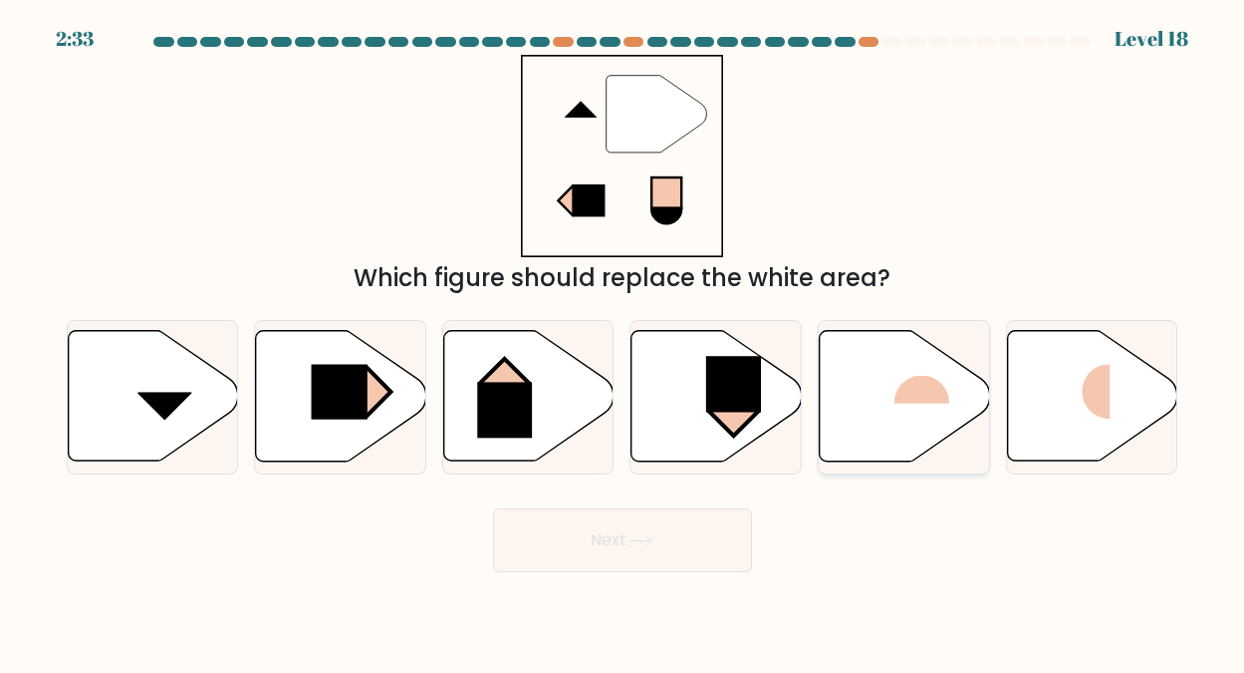
click at [910, 379] on rect at bounding box center [922, 375] width 55 height 57
click at [624, 342] on input "e." at bounding box center [623, 339] width 1 height 5
radio input "true"
click at [628, 535] on button "Next" at bounding box center [622, 540] width 259 height 64
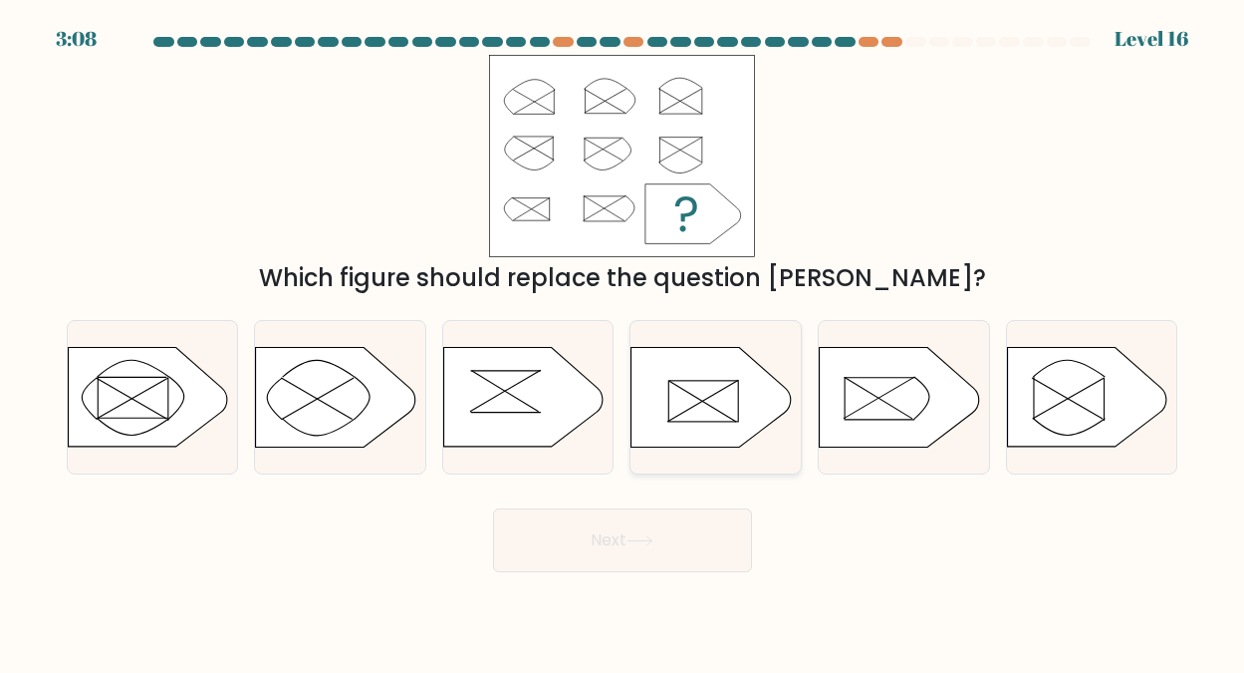
click at [693, 397] on icon at bounding box center [711, 397] width 159 height 100
click at [624, 342] on input "d." at bounding box center [623, 339] width 1 height 5
radio input "true"
click at [615, 539] on button "Next" at bounding box center [622, 540] width 259 height 64
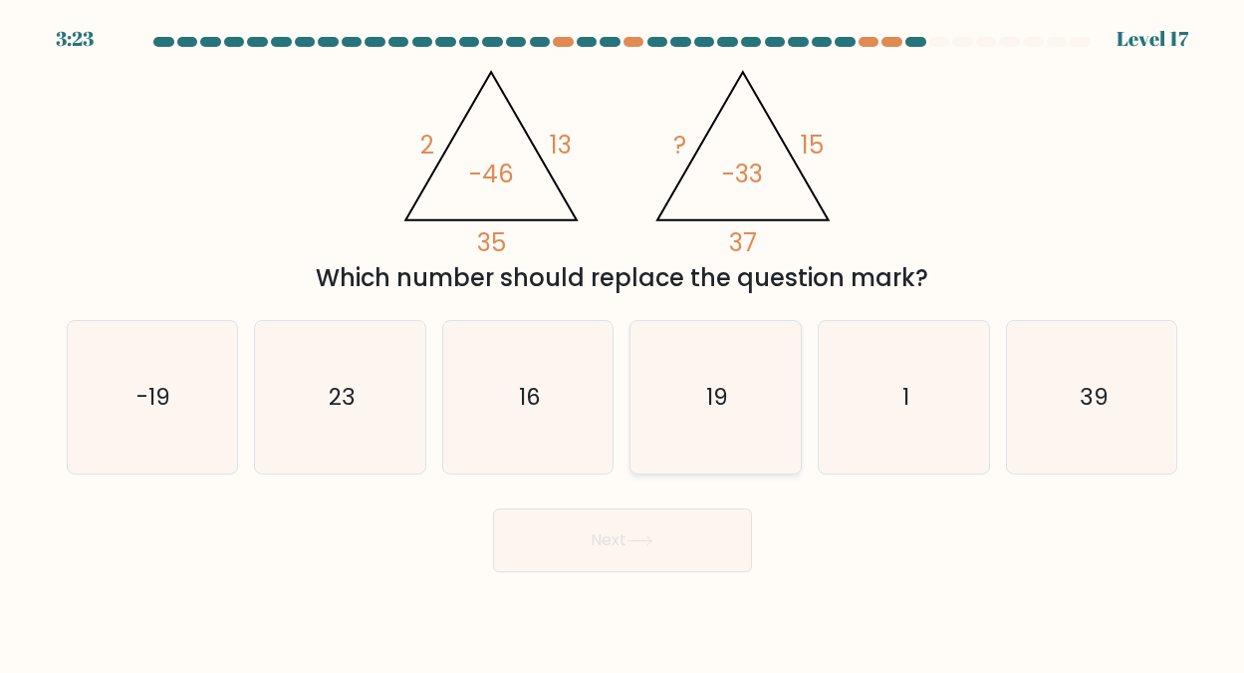
click at [709, 395] on text "19" at bounding box center [717, 397] width 22 height 32
click at [624, 342] on input "d. 19" at bounding box center [623, 339] width 1 height 5
radio input "true"
click at [608, 539] on button "Next" at bounding box center [622, 540] width 259 height 64
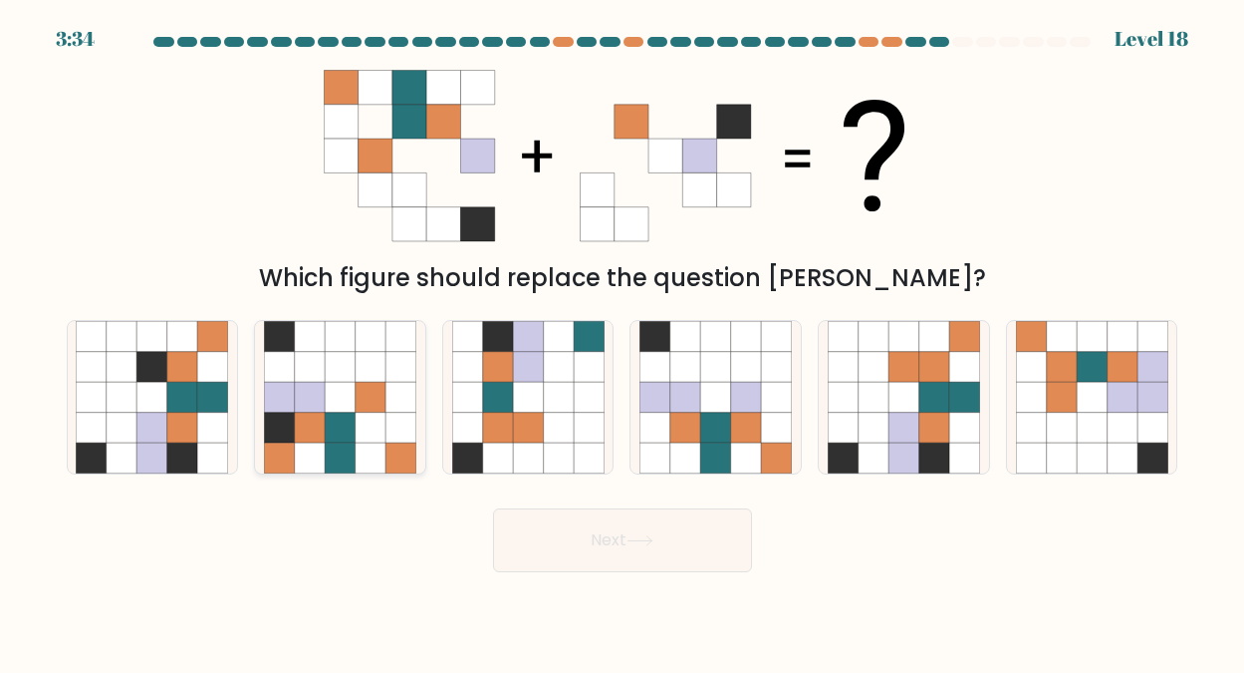
click at [326, 347] on icon at bounding box center [340, 336] width 30 height 30
click at [623, 342] on input "b." at bounding box center [623, 339] width 1 height 5
radio input "true"
click at [602, 533] on button "Next" at bounding box center [622, 540] width 259 height 64
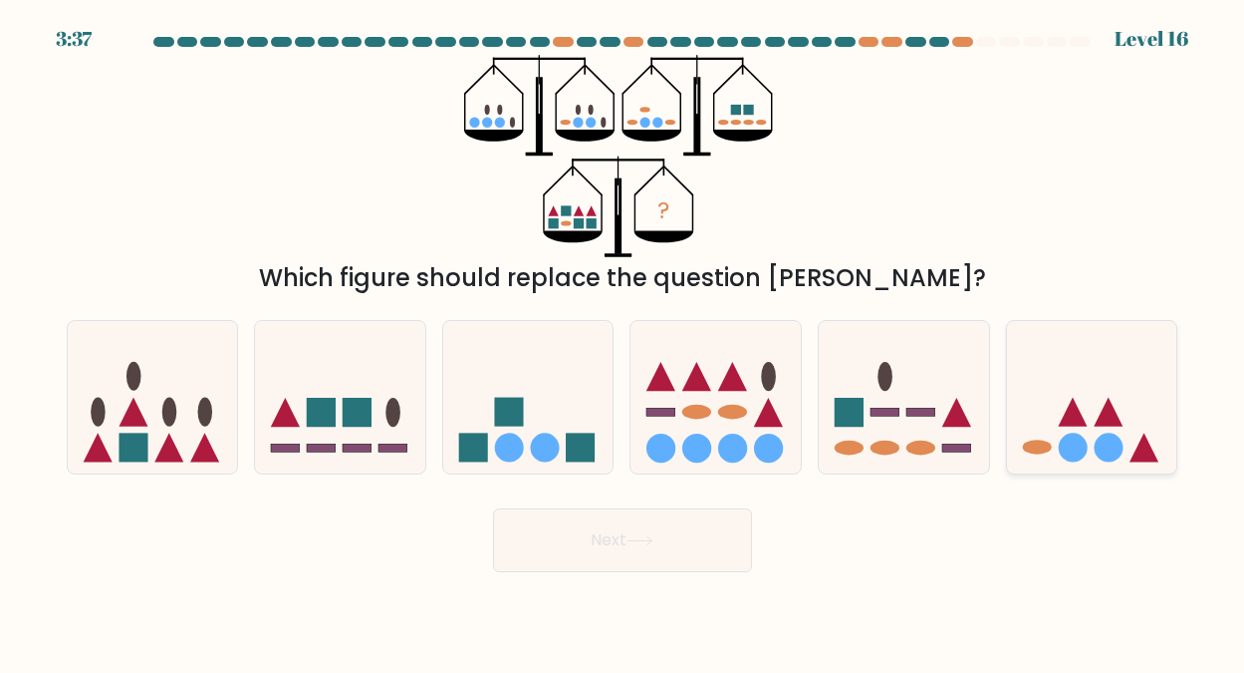
click at [1097, 426] on icon at bounding box center [1108, 412] width 29 height 29
click at [624, 342] on input "f." at bounding box center [623, 339] width 1 height 5
radio input "true"
click at [612, 536] on button "Next" at bounding box center [622, 540] width 259 height 64
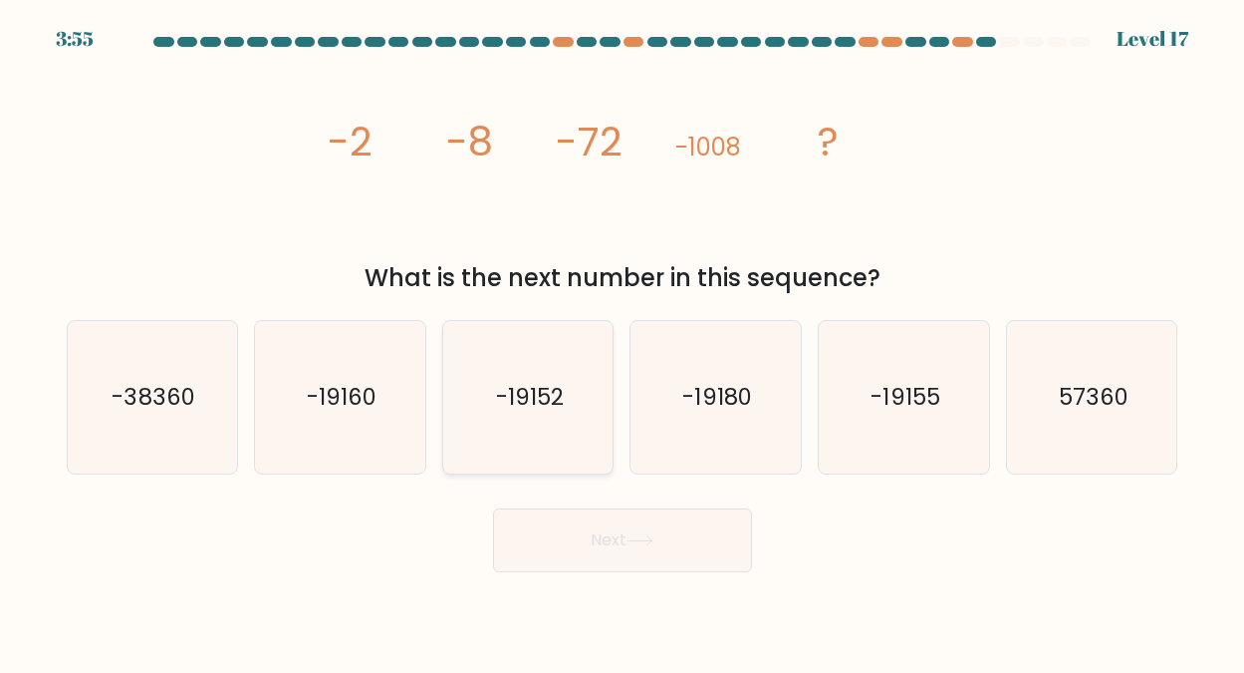
click at [530, 401] on text "-19152" at bounding box center [530, 397] width 68 height 32
click at [623, 342] on input "c. -19152" at bounding box center [623, 339] width 1 height 5
radio input "true"
click at [611, 534] on button "Next" at bounding box center [622, 540] width 259 height 64
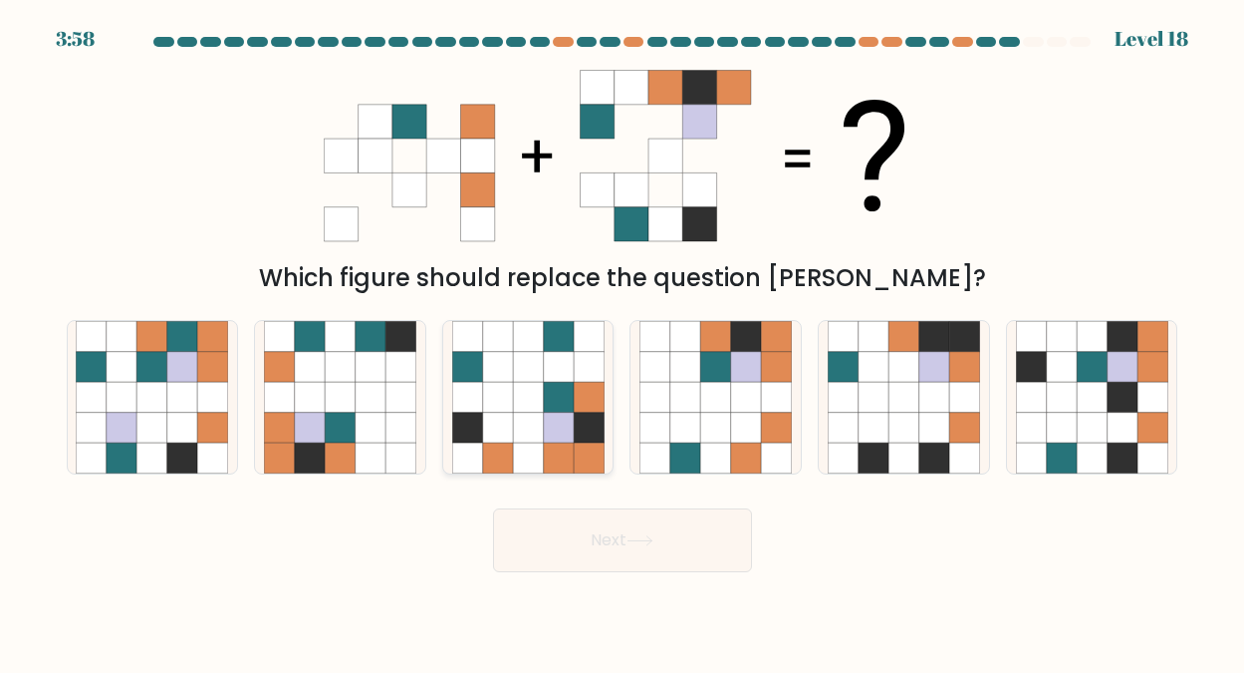
click at [518, 379] on icon at bounding box center [528, 366] width 30 height 30
click at [623, 342] on input "c." at bounding box center [623, 339] width 1 height 5
radio input "true"
click at [628, 536] on button "Next" at bounding box center [622, 540] width 259 height 64
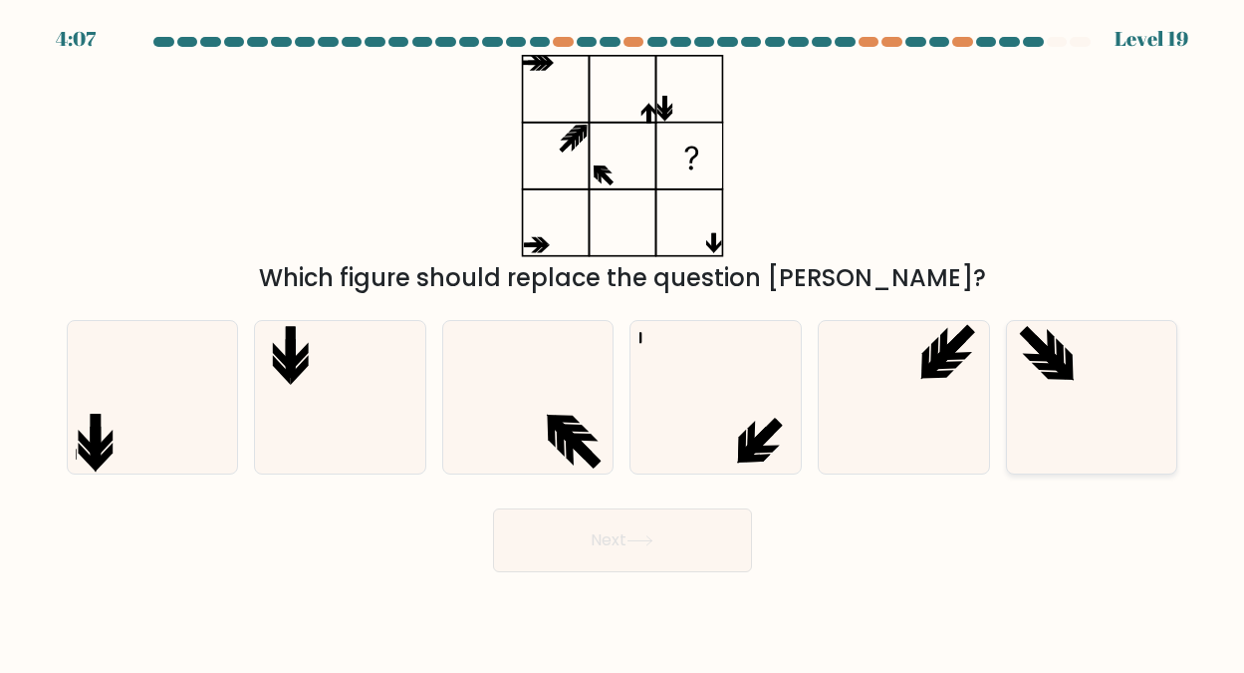
click at [1071, 356] on icon at bounding box center [1069, 364] width 8 height 34
click at [624, 342] on input "f." at bounding box center [623, 339] width 1 height 5
radio input "true"
click at [603, 533] on button "Next" at bounding box center [622, 540] width 259 height 64
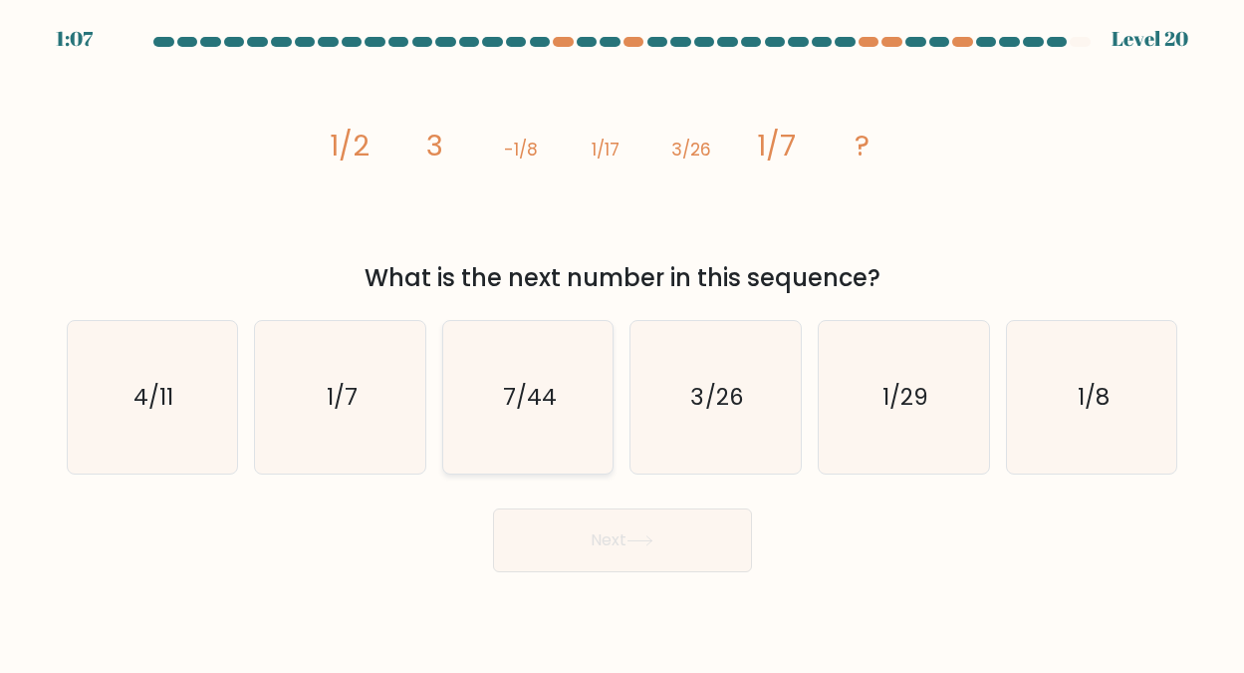
click at [535, 373] on icon "7/44" at bounding box center [528, 397] width 152 height 152
click at [623, 342] on input "c. 7/44" at bounding box center [623, 339] width 1 height 5
radio input "true"
click at [610, 534] on button "Next" at bounding box center [622, 540] width 259 height 64
